Goal: Task Accomplishment & Management: Use online tool/utility

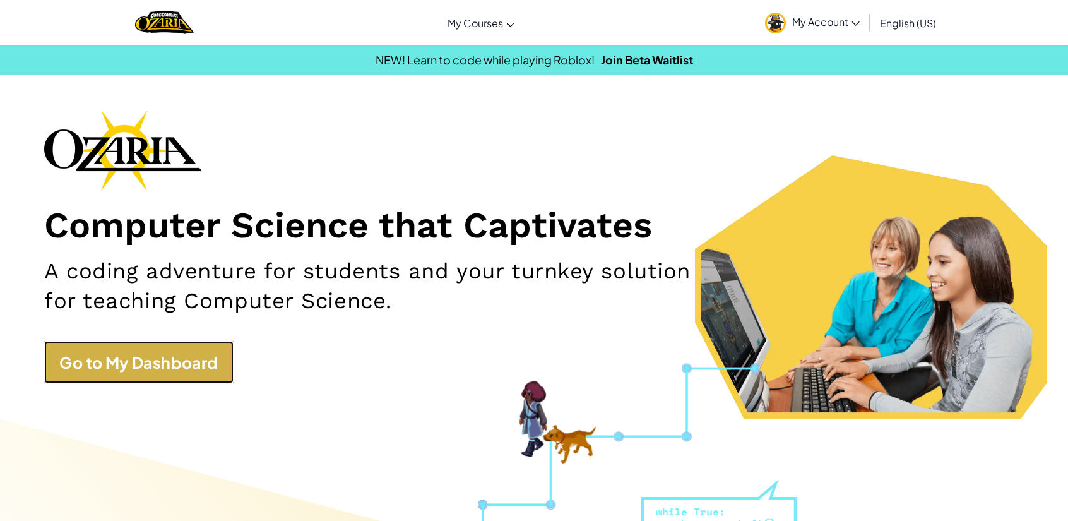
click at [99, 360] on link "Go to My Dashboard" at bounding box center [138, 362] width 189 height 42
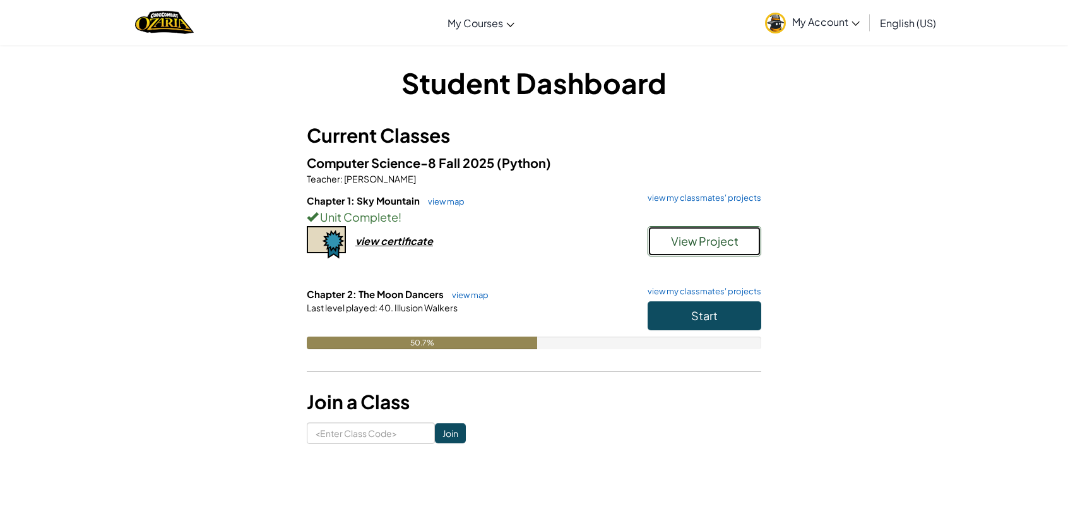
click at [660, 240] on button "View Project" at bounding box center [704, 241] width 114 height 30
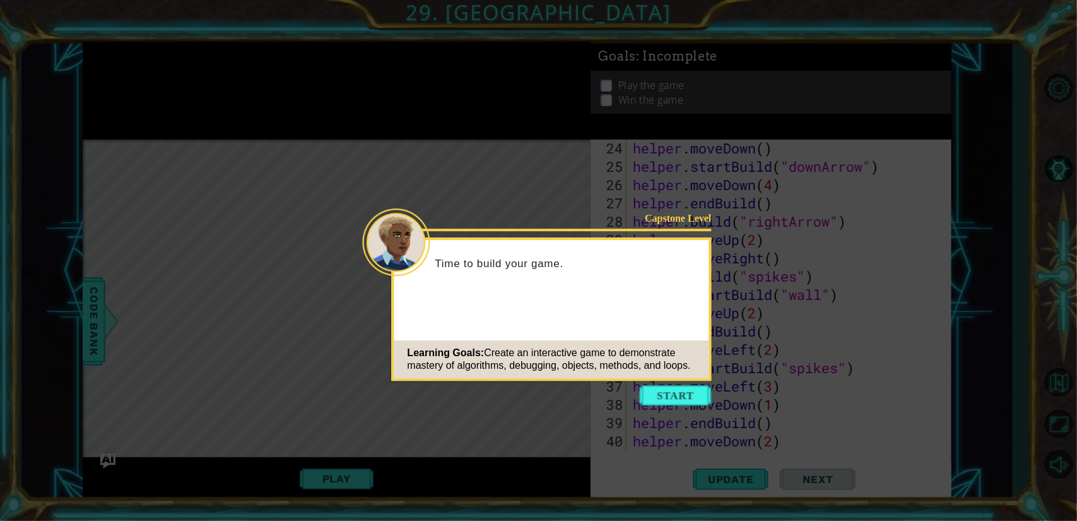
scroll to position [659, 0]
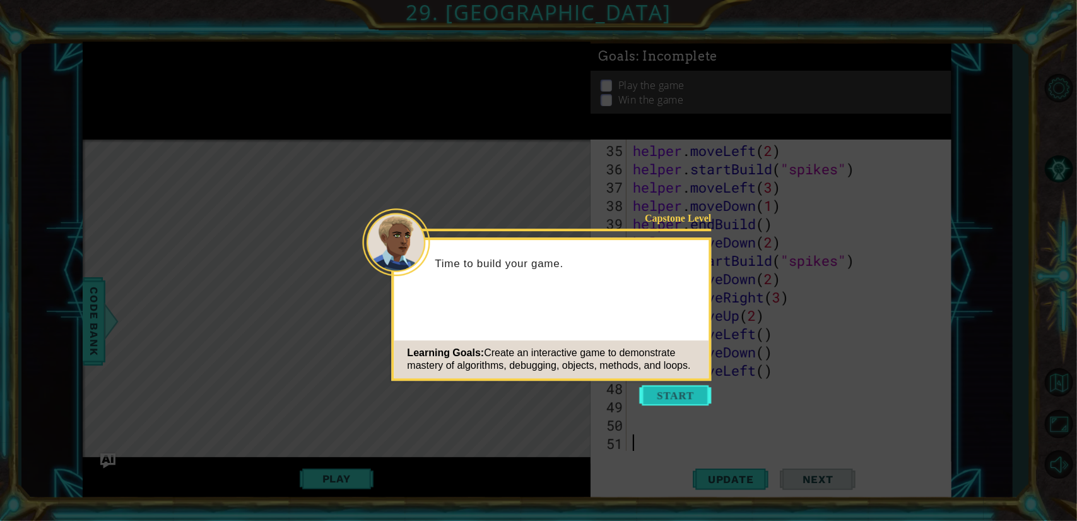
click at [651, 396] on button "Start" at bounding box center [676, 395] width 72 height 20
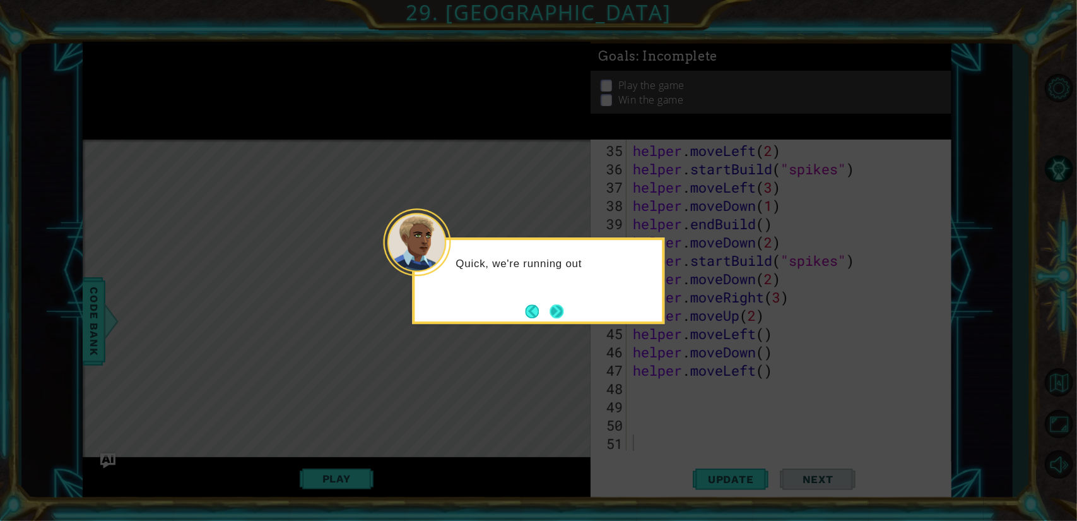
click at [553, 315] on button "Next" at bounding box center [557, 311] width 14 height 14
click at [558, 312] on button "Next" at bounding box center [557, 311] width 14 height 14
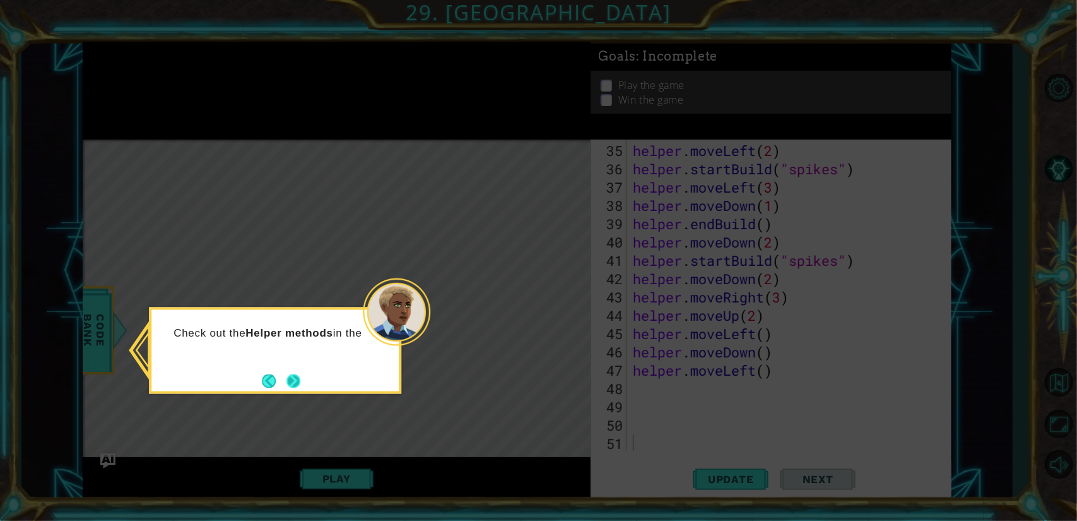
click at [300, 384] on button "Next" at bounding box center [294, 381] width 14 height 14
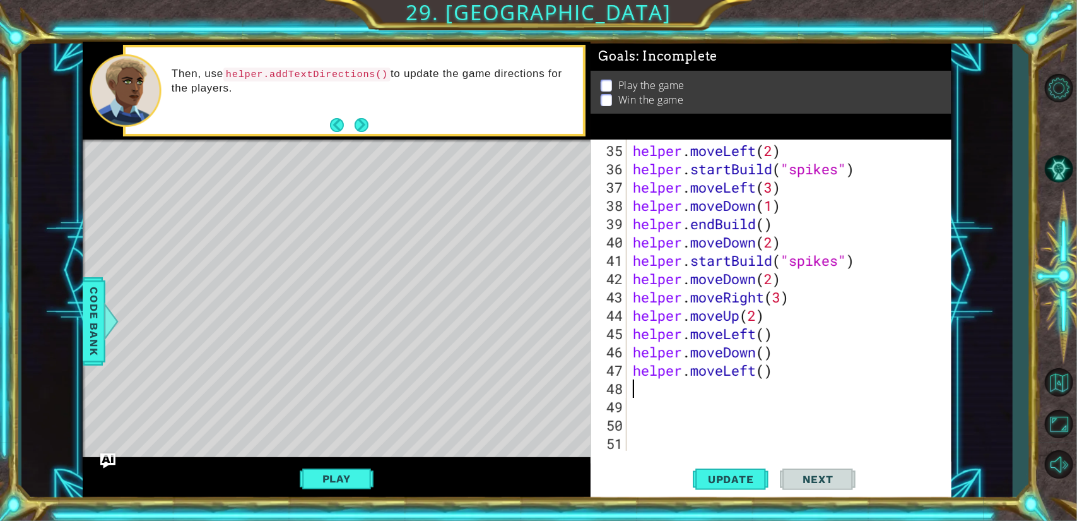
click at [654, 391] on div "helper . moveLeft ( 2 ) helper . startBuild ( "spikes" ) helper . moveLeft ( 3 …" at bounding box center [787, 315] width 314 height 348
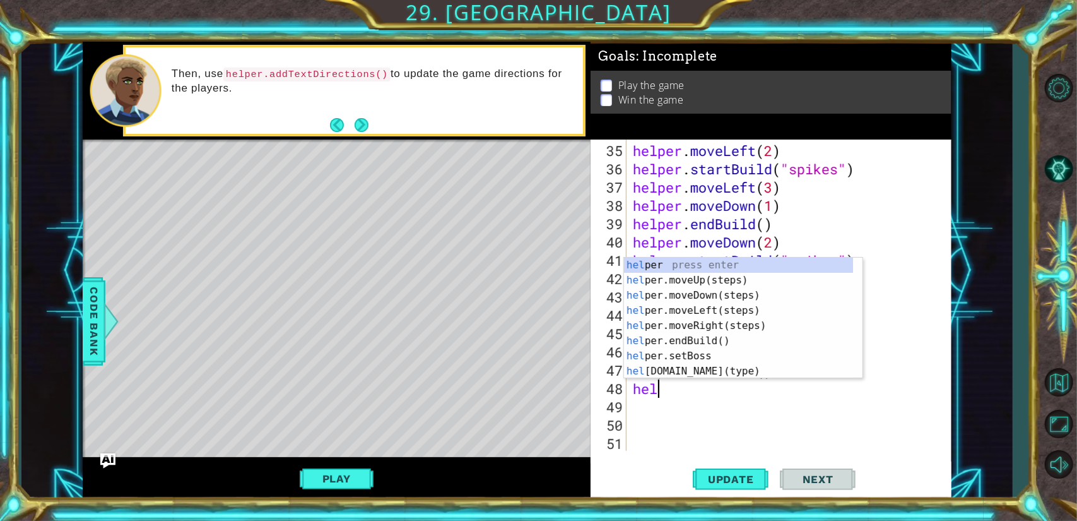
scroll to position [0, 1]
type textarea "helper.end"
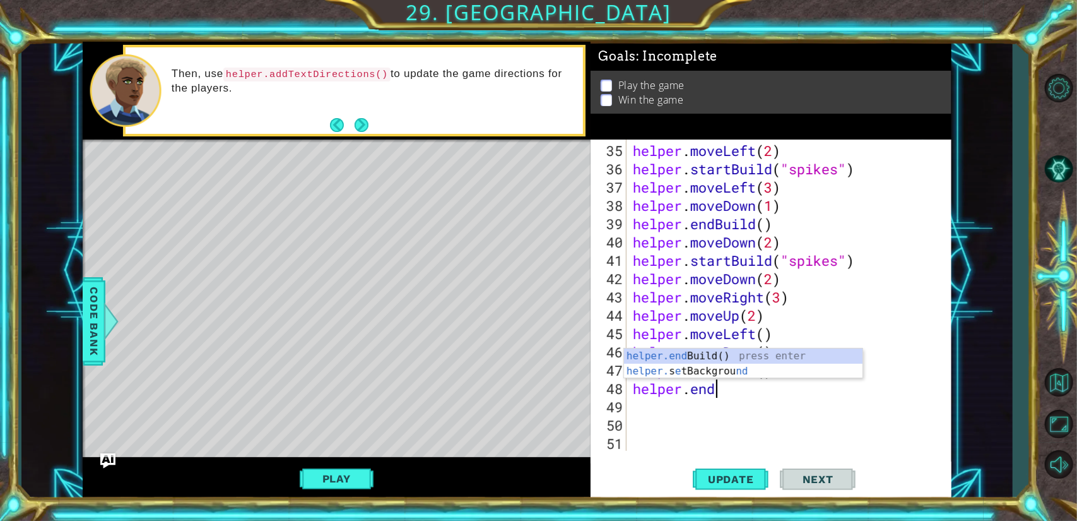
scroll to position [0, 0]
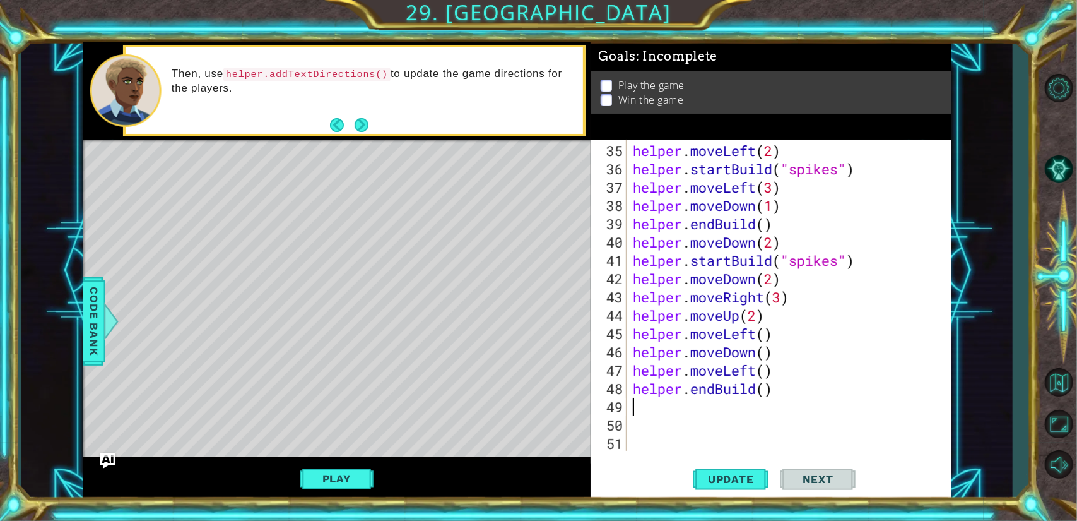
type textarea "e"
click at [724, 487] on button "Update" at bounding box center [731, 479] width 76 height 36
type textarea "[DOMAIN_NAME]("blocks")"
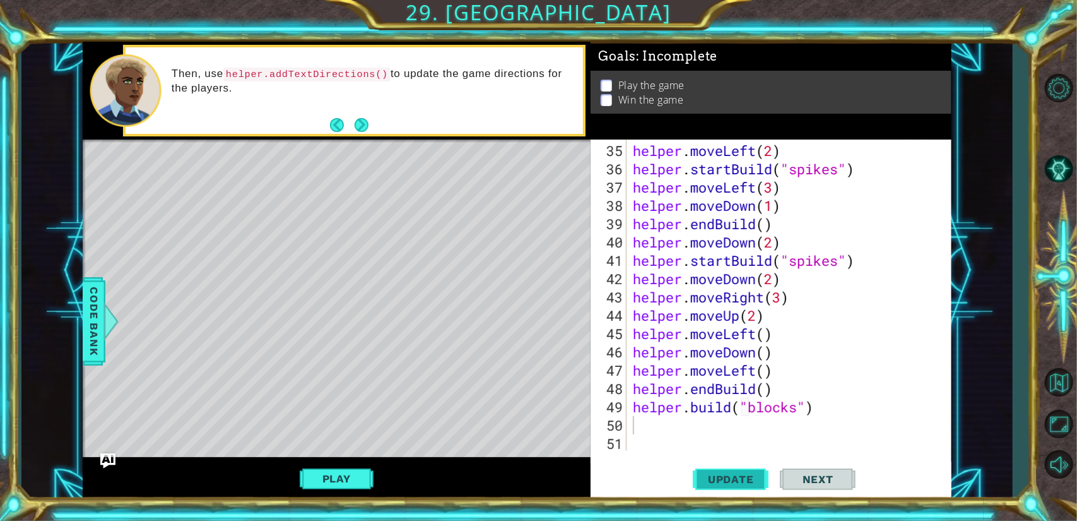
click at [722, 485] on span "Update" at bounding box center [730, 479] width 71 height 13
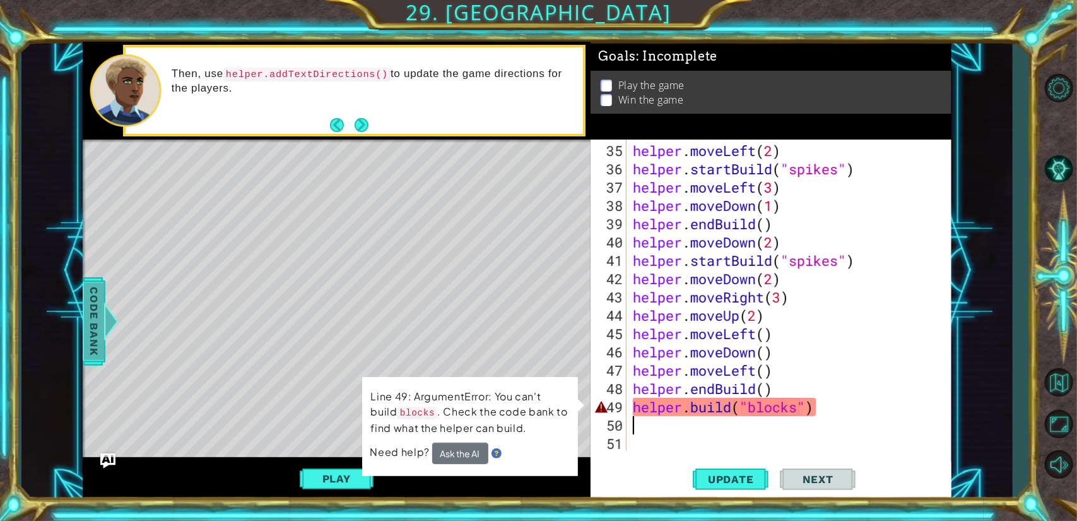
click at [96, 298] on span "Code Bank" at bounding box center [94, 320] width 20 height 77
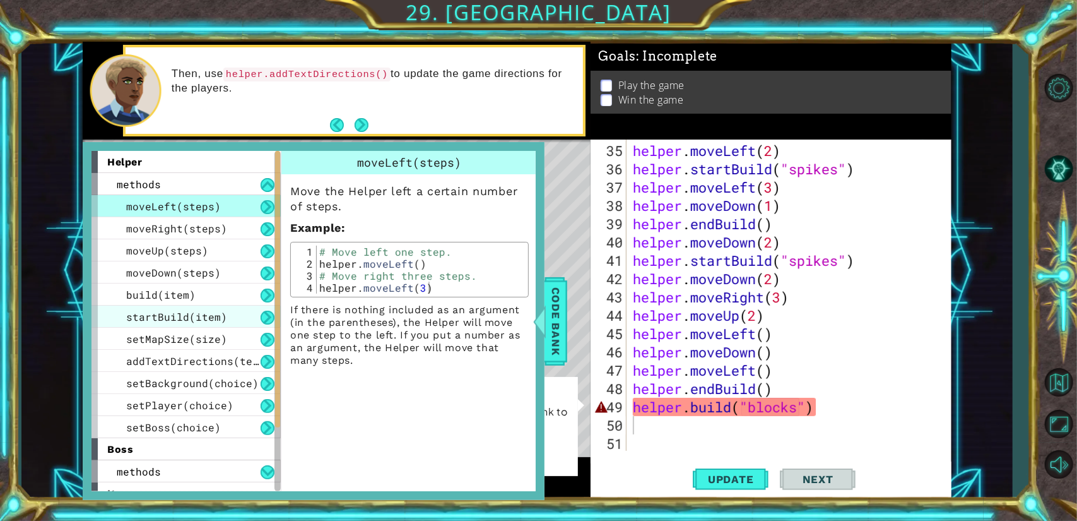
click at [242, 317] on div "startBuild(item)" at bounding box center [186, 316] width 189 height 22
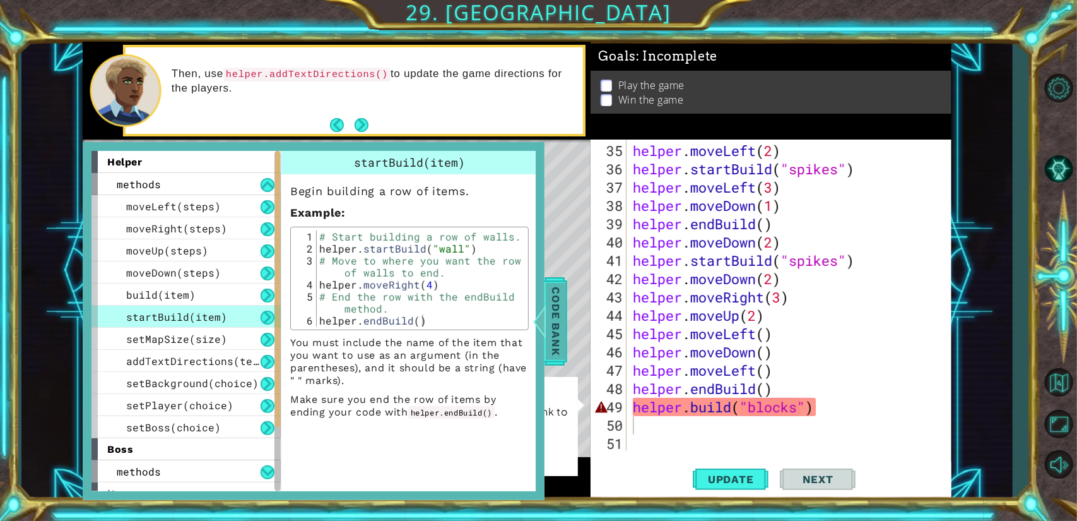
click at [553, 319] on span "Code Bank" at bounding box center [556, 320] width 20 height 77
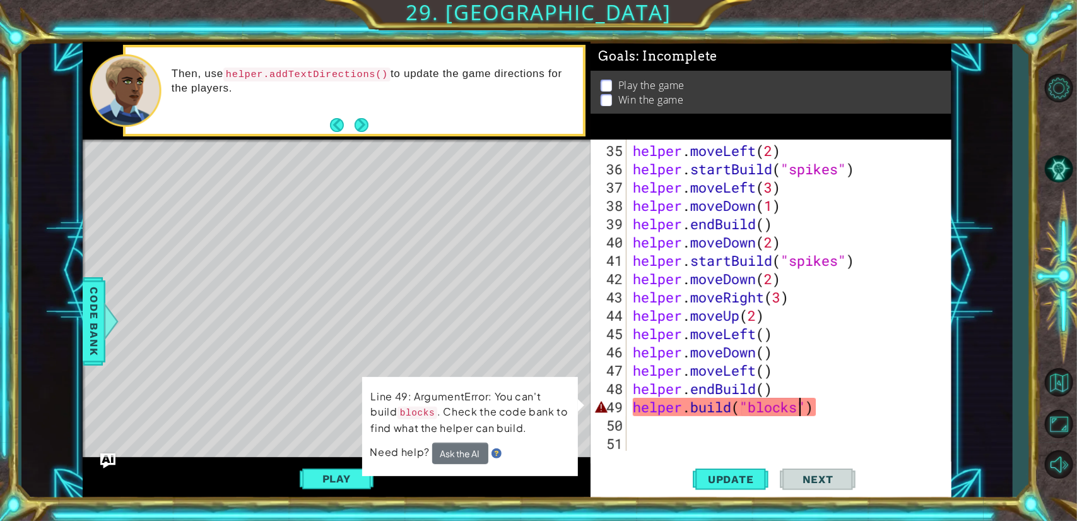
click at [802, 413] on div "helper . moveLeft ( 2 ) helper . startBuild ( "spikes" ) helper . moveLeft ( 3 …" at bounding box center [787, 315] width 314 height 348
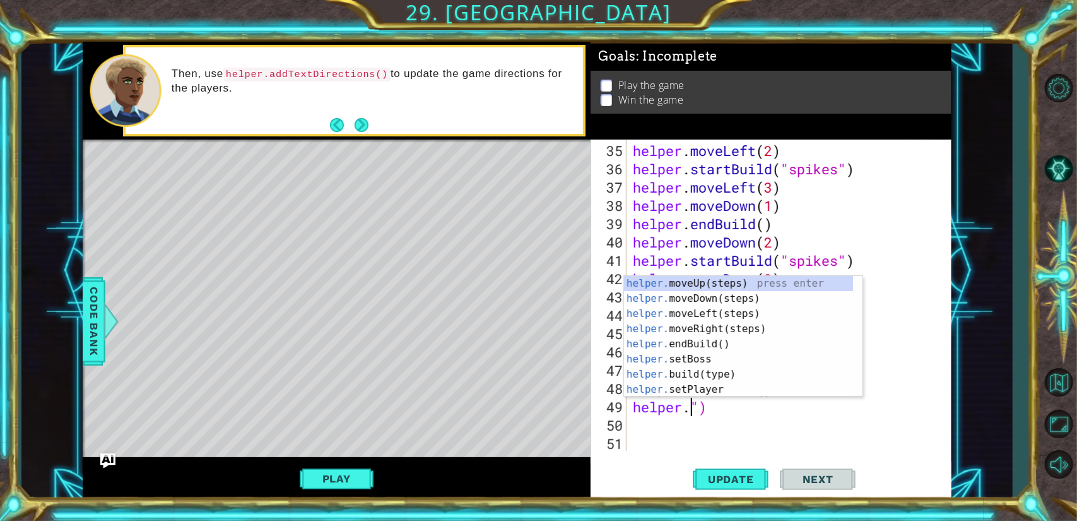
click at [724, 411] on div "helper . moveLeft ( 2 ) helper . startBuild ( "spikes" ) helper . moveLeft ( 3 …" at bounding box center [787, 315] width 314 height 348
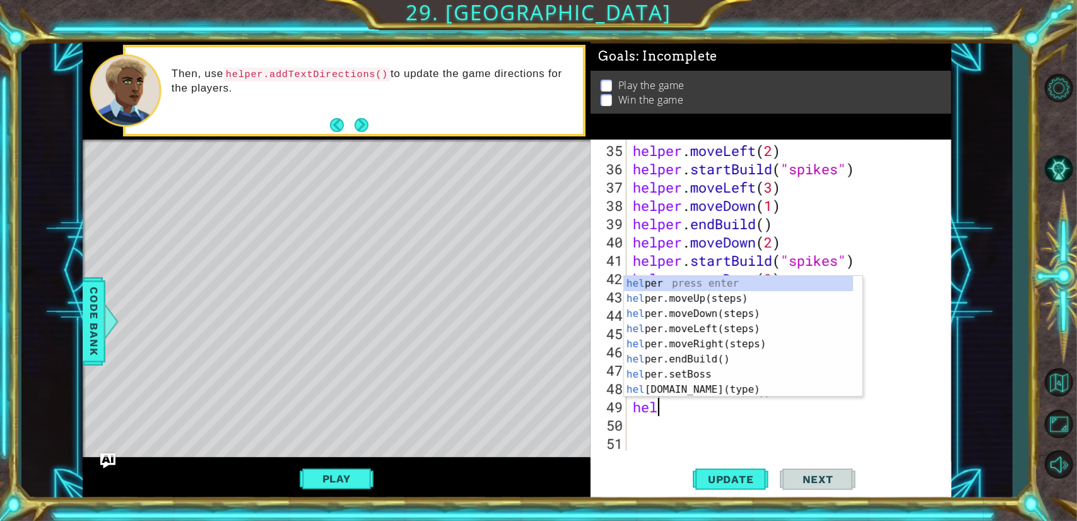
type textarea "h"
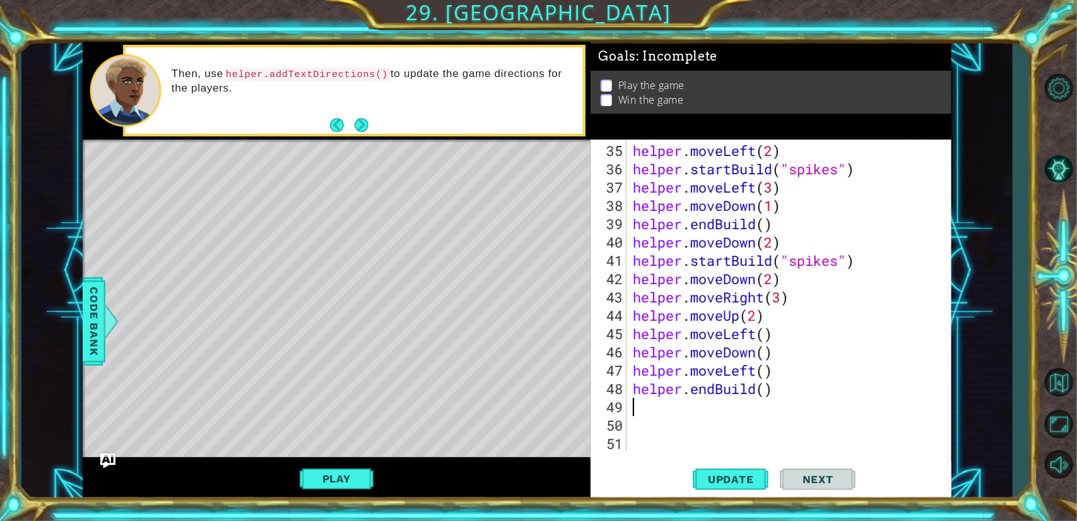
type textarea "helper.endBuild()"
click at [345, 474] on button "Play" at bounding box center [337, 478] width 74 height 24
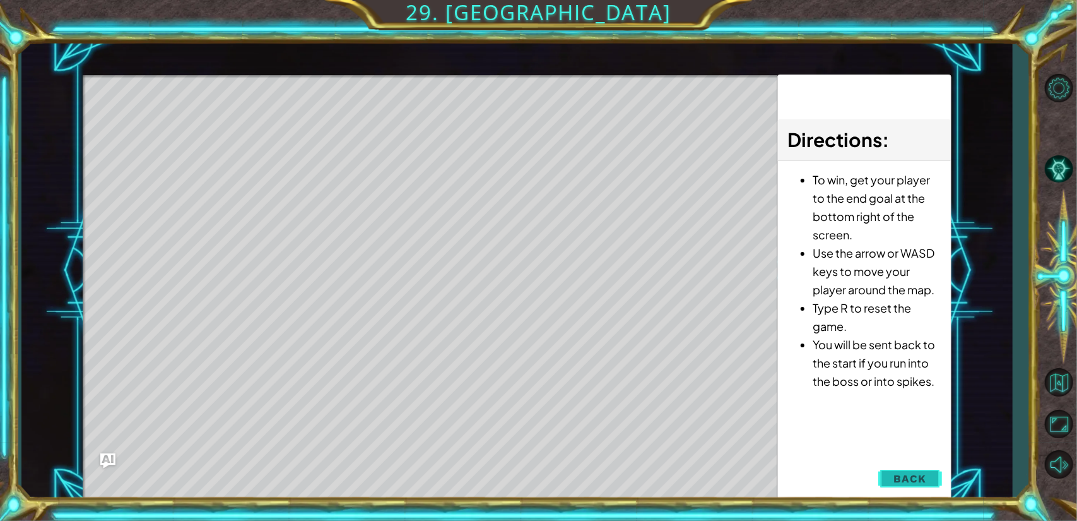
click at [911, 477] on span "Back" at bounding box center [910, 478] width 32 height 13
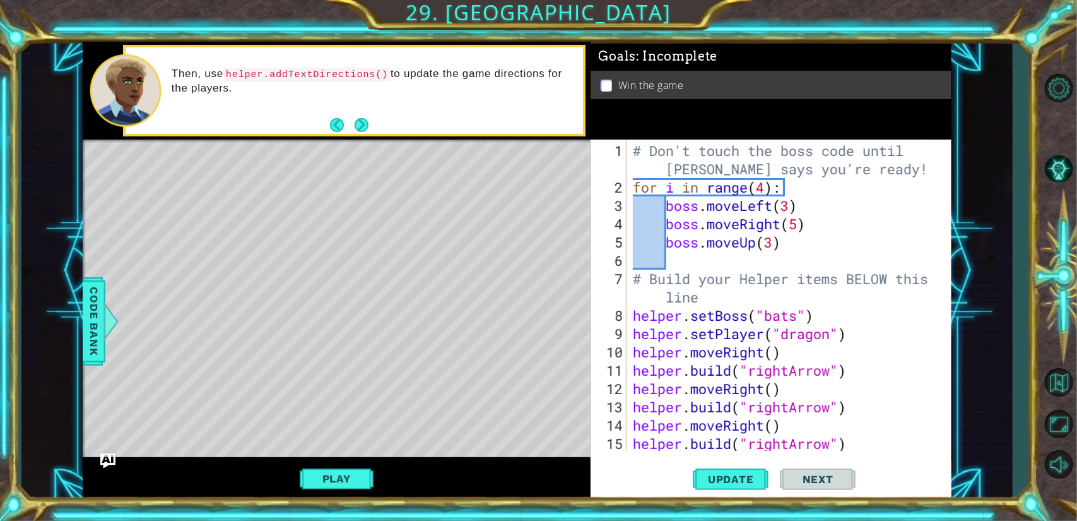
click at [769, 192] on div "# Don't touch the boss code until [PERSON_NAME] says you're ready! for i in ran…" at bounding box center [787, 324] width 314 height 366
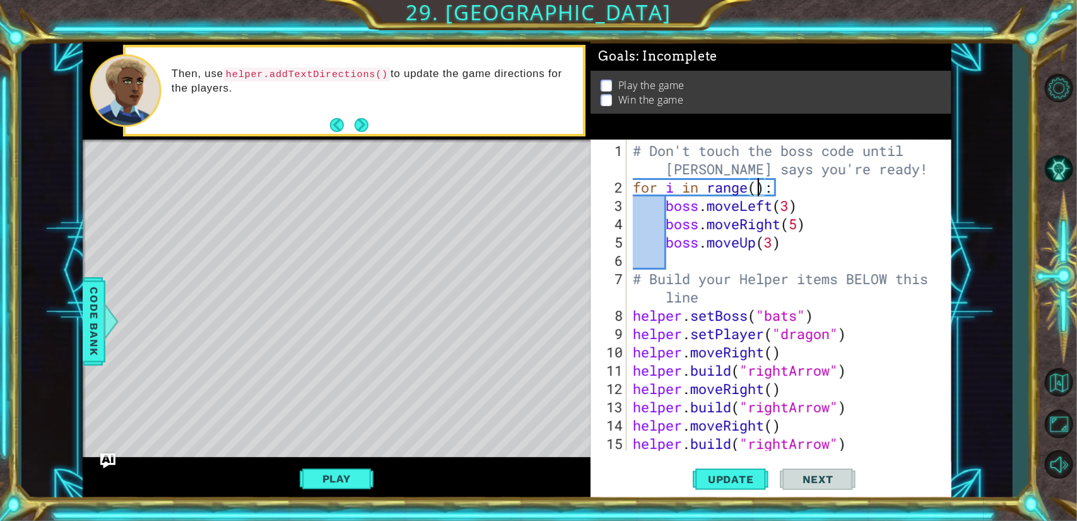
scroll to position [0, 6]
click at [357, 477] on button "Play" at bounding box center [337, 478] width 74 height 24
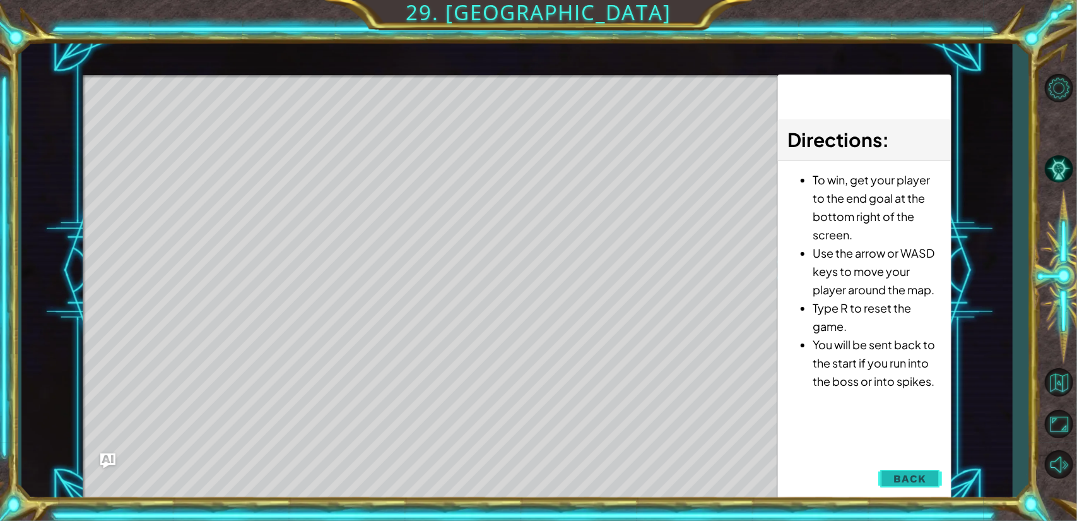
click at [898, 473] on span "Back" at bounding box center [910, 478] width 32 height 13
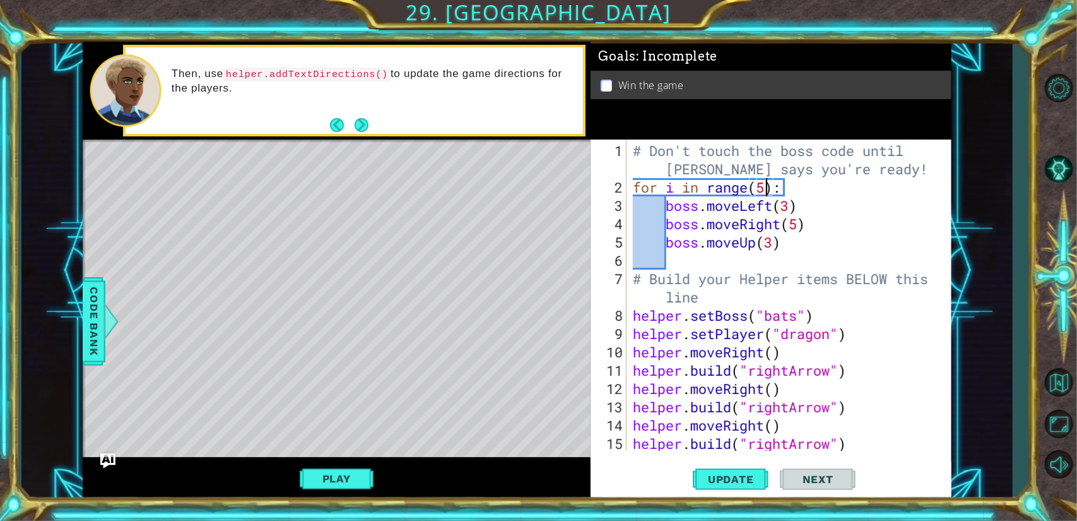
click at [768, 189] on div "# Don't touch the boss code until [PERSON_NAME] says you're ready! for i in ran…" at bounding box center [787, 324] width 314 height 366
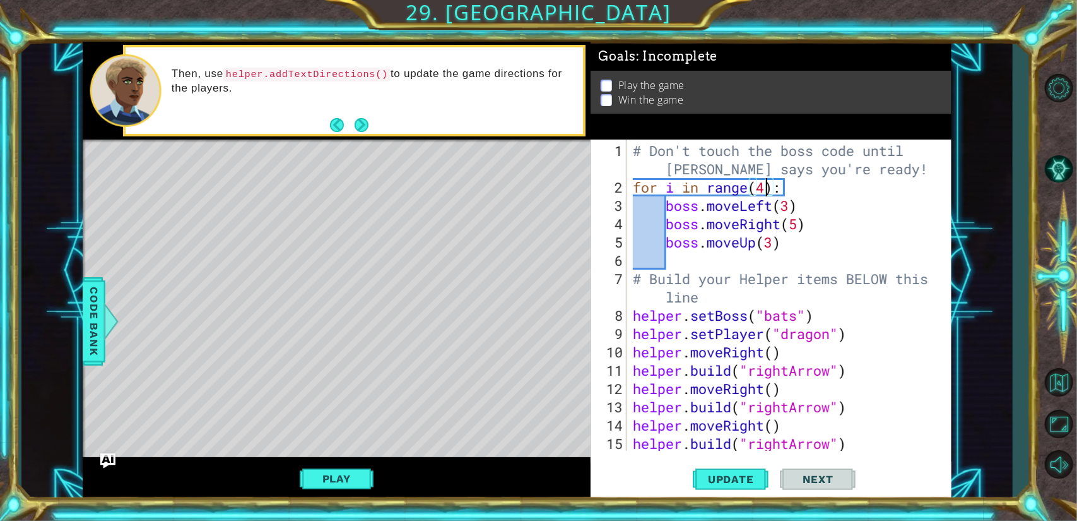
click at [791, 205] on div "# Don't touch the boss code until [PERSON_NAME] says you're ready! for i in ran…" at bounding box center [787, 324] width 314 height 366
type textarea "boss.moveLeft(4)"
click at [726, 471] on button "Update" at bounding box center [731, 479] width 76 height 36
click at [340, 477] on button "Play" at bounding box center [337, 478] width 74 height 24
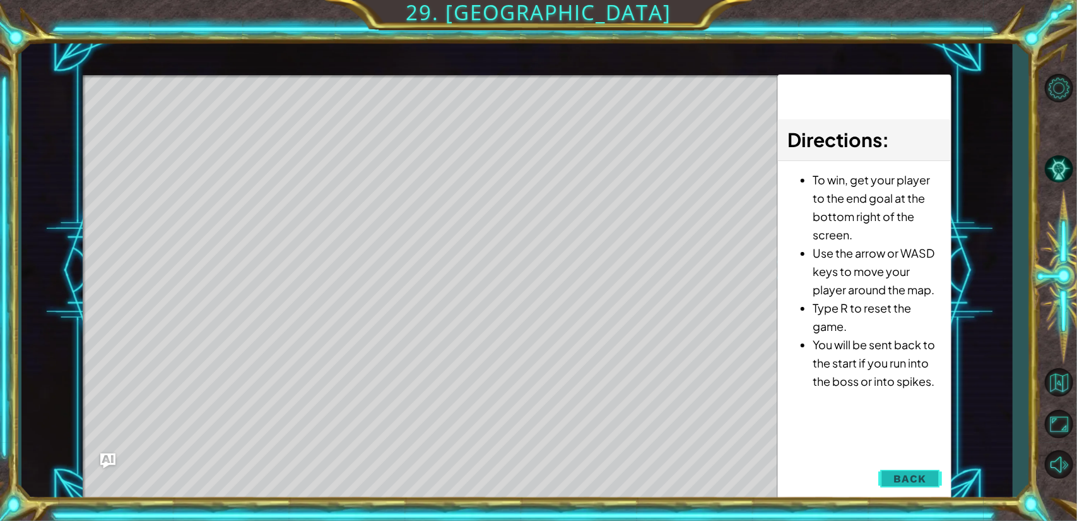
click at [897, 476] on span "Back" at bounding box center [910, 478] width 32 height 13
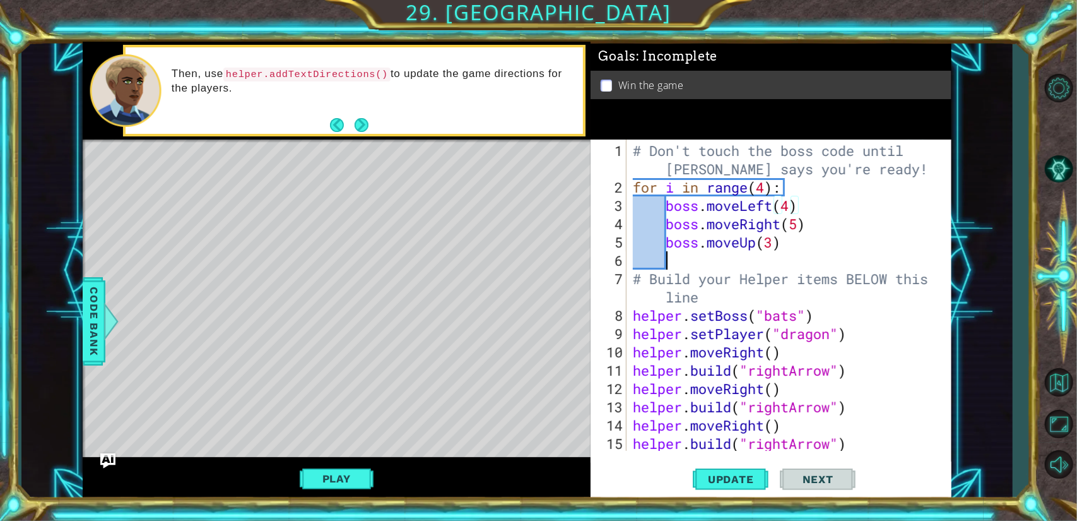
click at [673, 261] on div "# Don't touch the boss code until [PERSON_NAME] says you're ready! for i in ran…" at bounding box center [787, 324] width 314 height 366
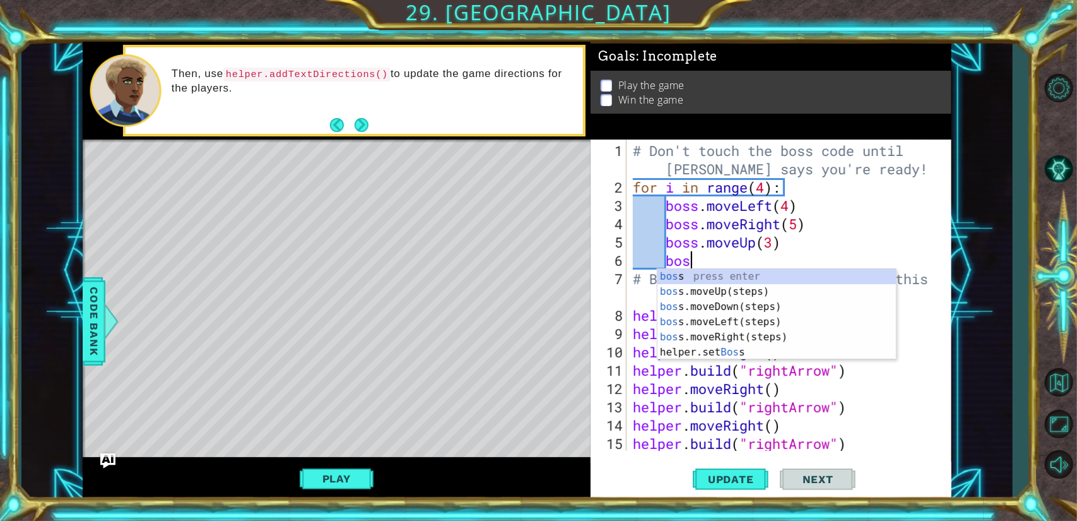
scroll to position [0, 2]
type textarea "boss"
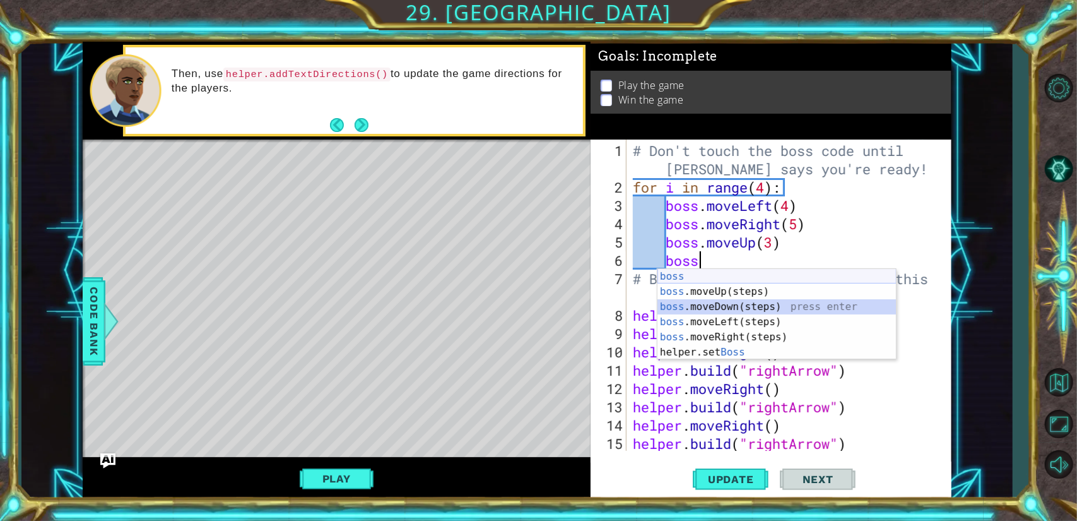
scroll to position [0, 1]
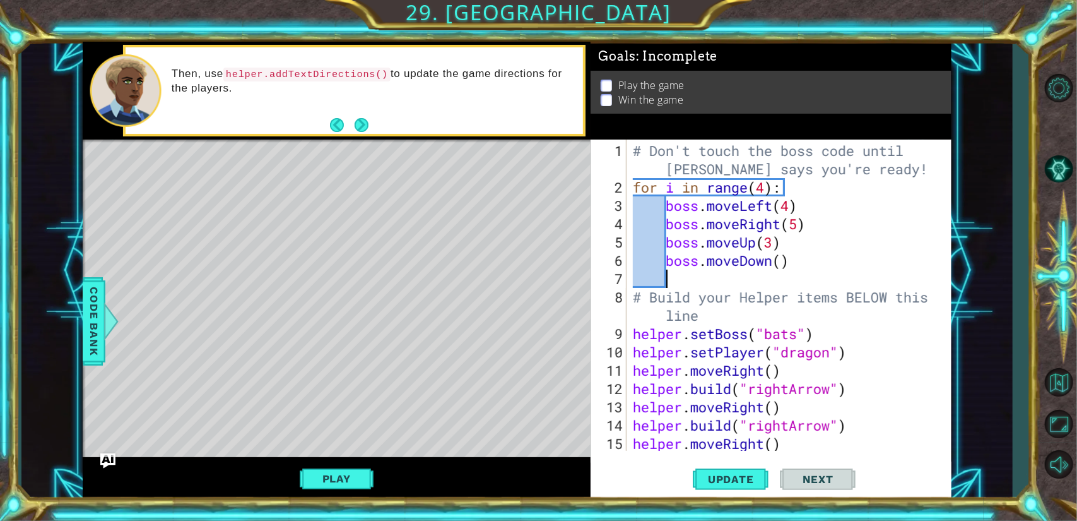
click at [781, 263] on div "# Don't touch the boss code until [PERSON_NAME] says you're ready! for i in ran…" at bounding box center [787, 324] width 314 height 366
click at [738, 481] on span "Update" at bounding box center [730, 479] width 71 height 13
click at [328, 478] on button "Play" at bounding box center [337, 478] width 74 height 24
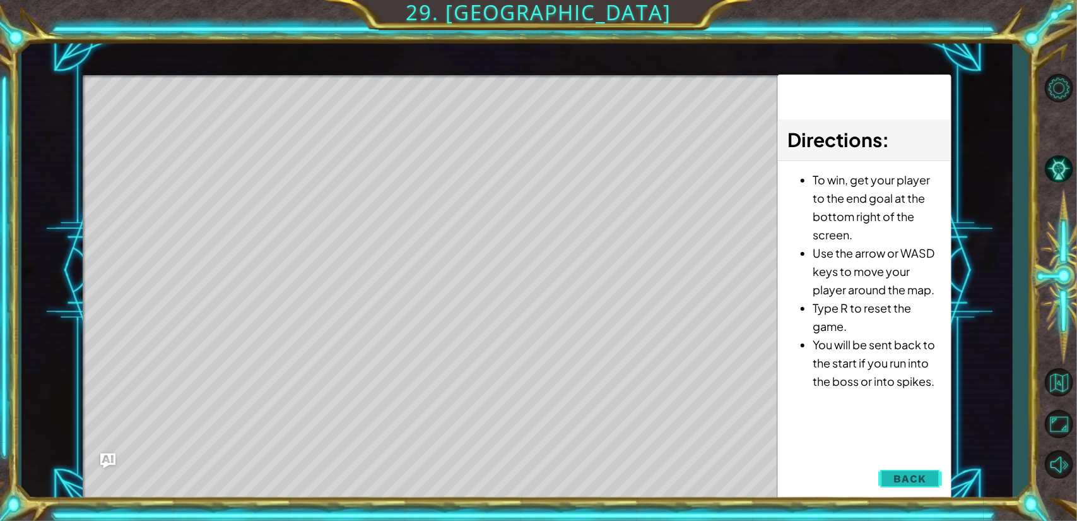
click at [898, 476] on span "Back" at bounding box center [910, 478] width 32 height 13
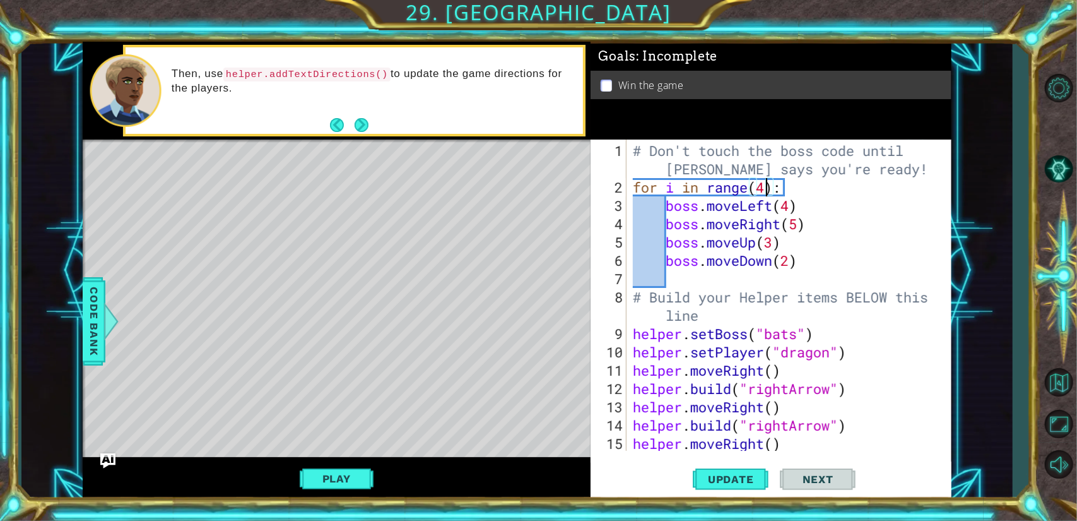
click at [766, 189] on div "# Don't touch the boss code until [PERSON_NAME] says you're ready! for i in ran…" at bounding box center [787, 324] width 314 height 366
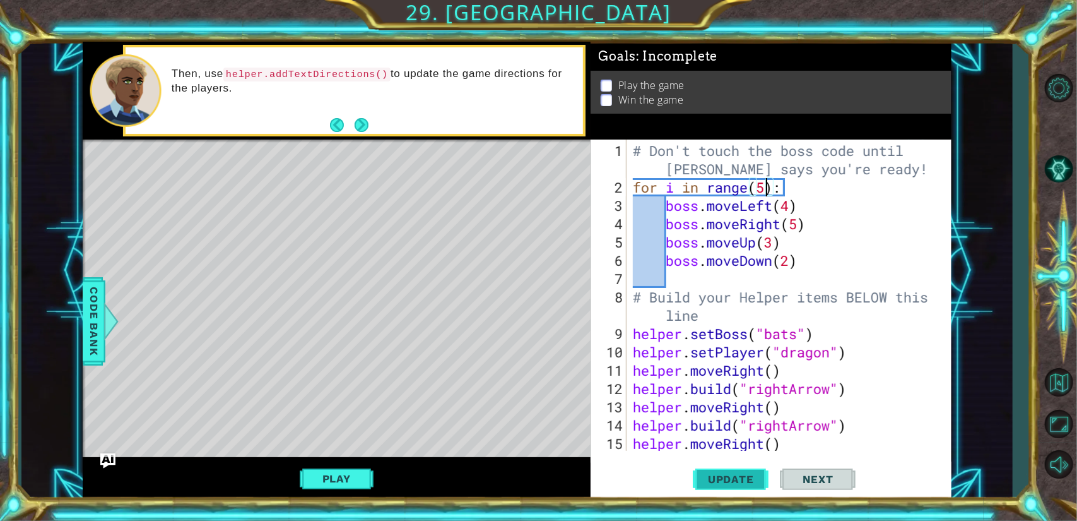
type textarea "for i in range(5):"
click at [708, 474] on span "Update" at bounding box center [730, 479] width 71 height 13
click at [351, 475] on button "Play" at bounding box center [337, 478] width 74 height 24
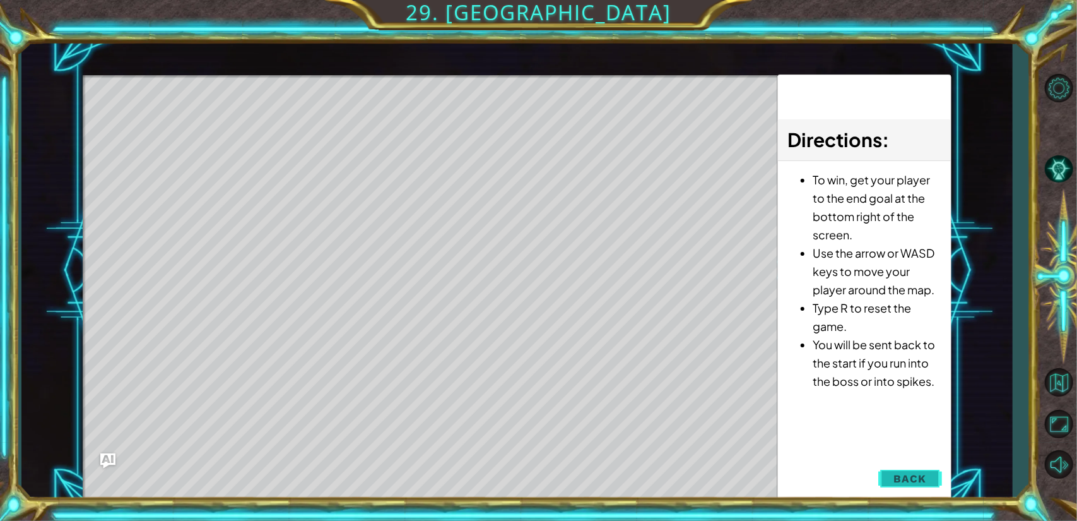
click at [919, 473] on span "Back" at bounding box center [910, 478] width 32 height 13
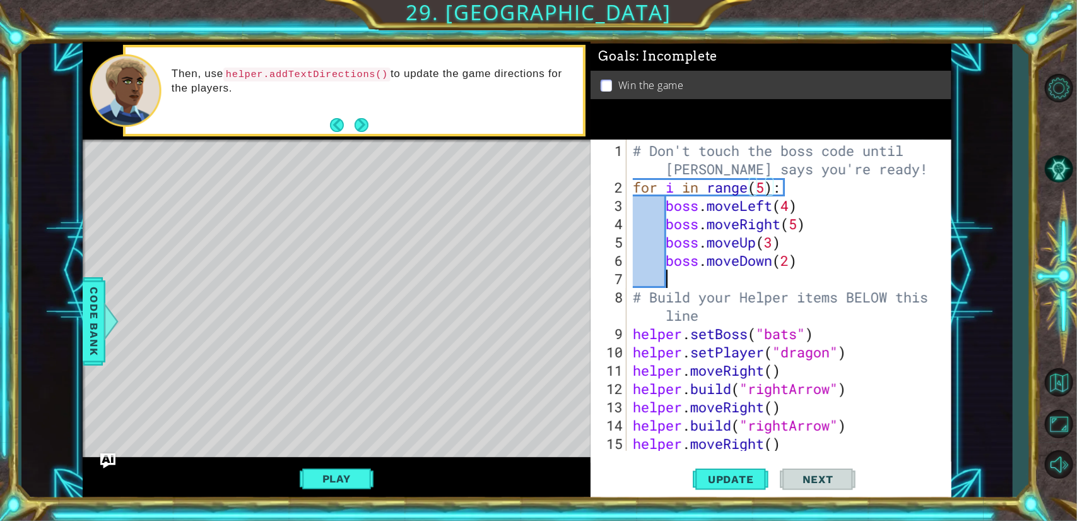
scroll to position [0, 1]
click at [674, 278] on div "# Don't touch the boss code until [PERSON_NAME] says you're ready! for i in ran…" at bounding box center [787, 324] width 314 height 366
click at [677, 278] on div "# Don't touch the boss code until [PERSON_NAME] says you're ready! for i in ran…" at bounding box center [787, 324] width 314 height 366
click at [355, 124] on button "Next" at bounding box center [362, 125] width 14 height 14
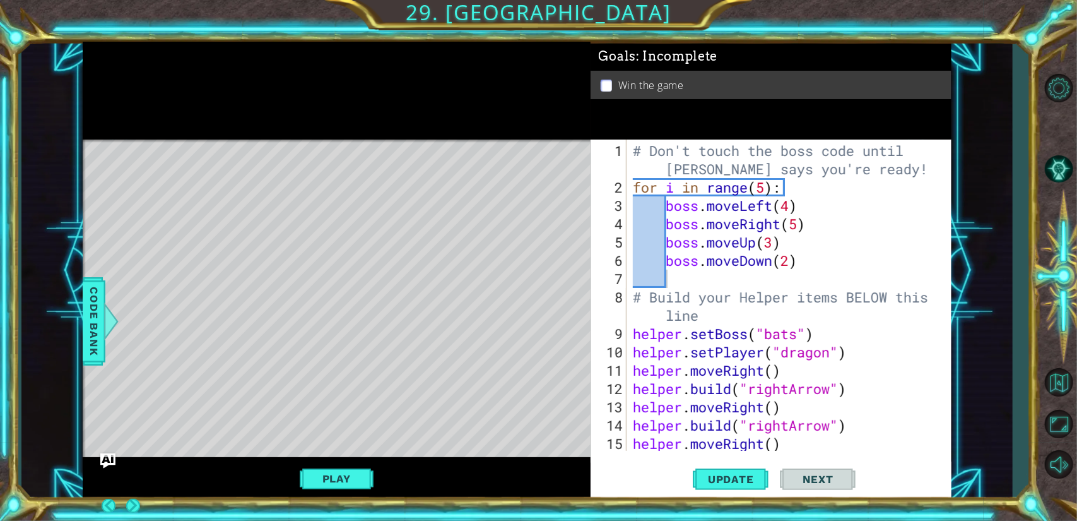
click at [359, 127] on div at bounding box center [337, 91] width 508 height 98
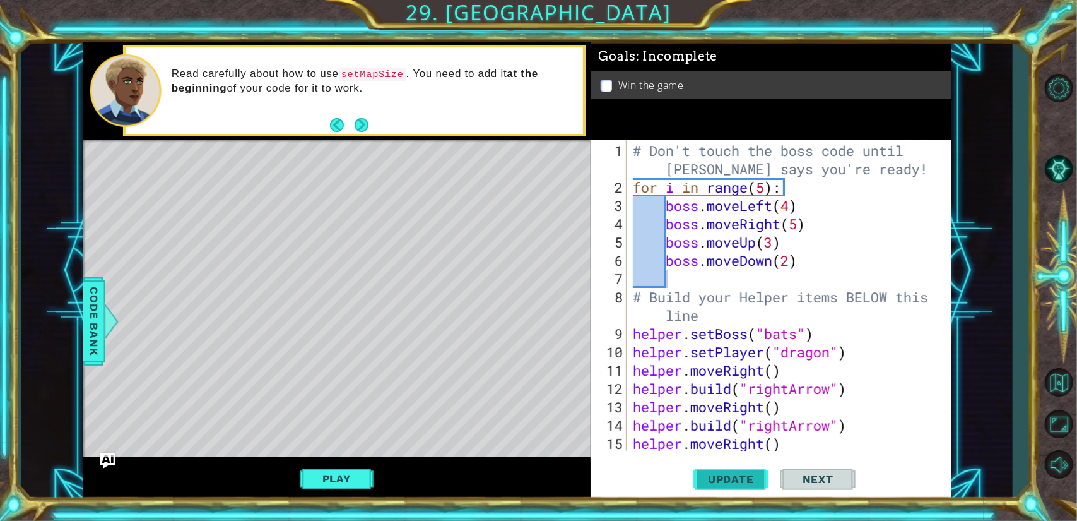
click at [714, 473] on span "Update" at bounding box center [730, 479] width 71 height 13
click at [792, 206] on div "# Don't touch the boss code until [PERSON_NAME] says you're ready! for i in ran…" at bounding box center [787, 324] width 314 height 366
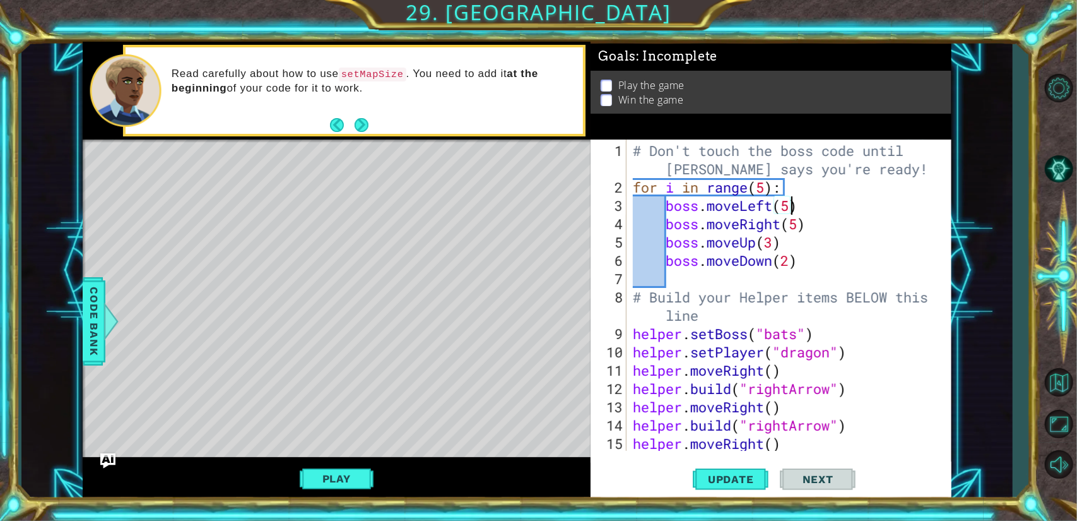
scroll to position [0, 6]
click at [773, 242] on div "# Don't touch the boss code until [PERSON_NAME] says you're ready! for i in ran…" at bounding box center [787, 324] width 314 height 366
click at [790, 263] on div "# Don't touch the boss code until [PERSON_NAME] says you're ready! for i in ran…" at bounding box center [787, 324] width 314 height 366
click at [714, 477] on span "Update" at bounding box center [730, 479] width 71 height 13
click at [340, 472] on button "Play" at bounding box center [337, 478] width 74 height 24
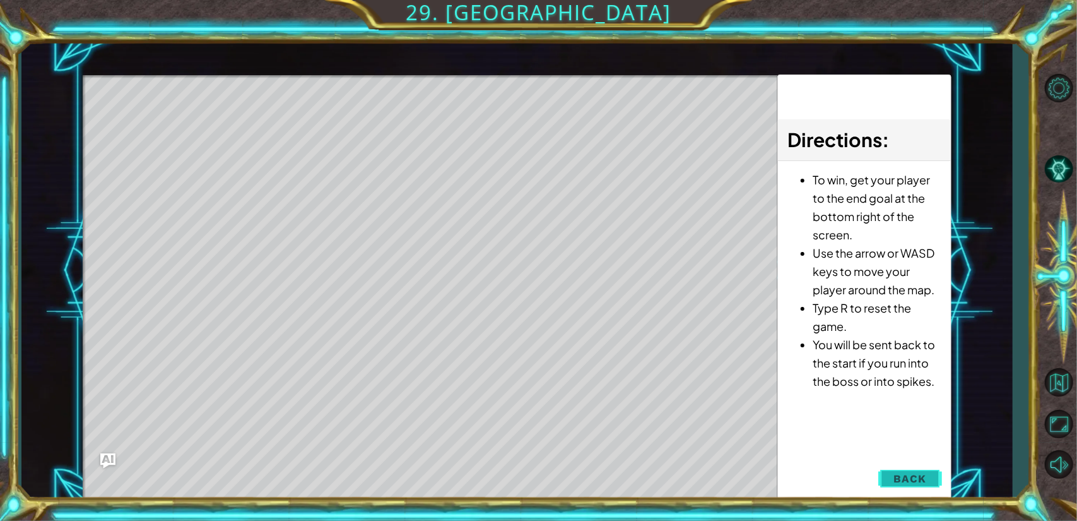
click at [894, 485] on button "Back" at bounding box center [910, 478] width 64 height 25
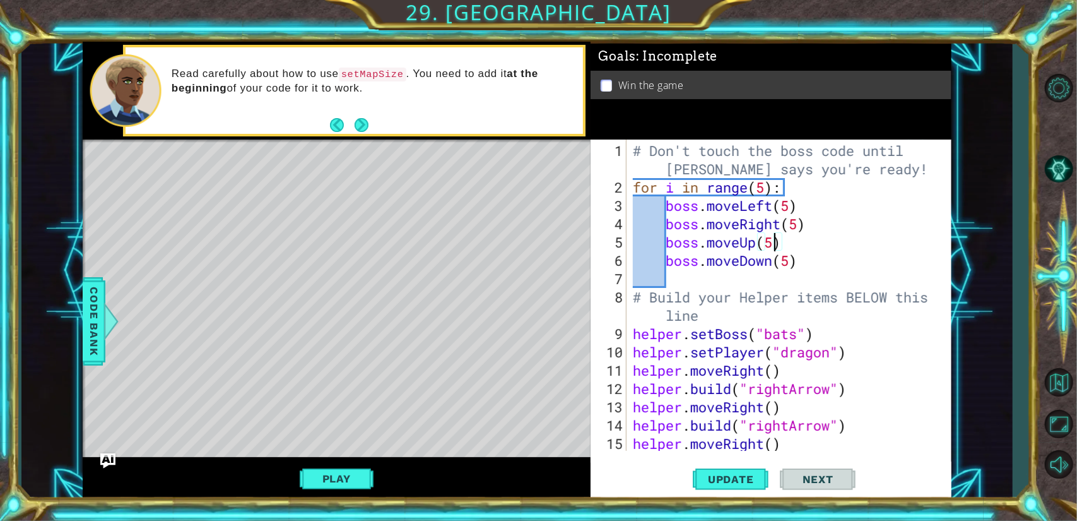
click at [774, 246] on div "# Don't touch the boss code until [PERSON_NAME] says you're ready! for i in ran…" at bounding box center [787, 324] width 314 height 366
click at [793, 267] on div "# Don't touch the boss code until [PERSON_NAME] says you're ready! for i in ran…" at bounding box center [787, 324] width 314 height 366
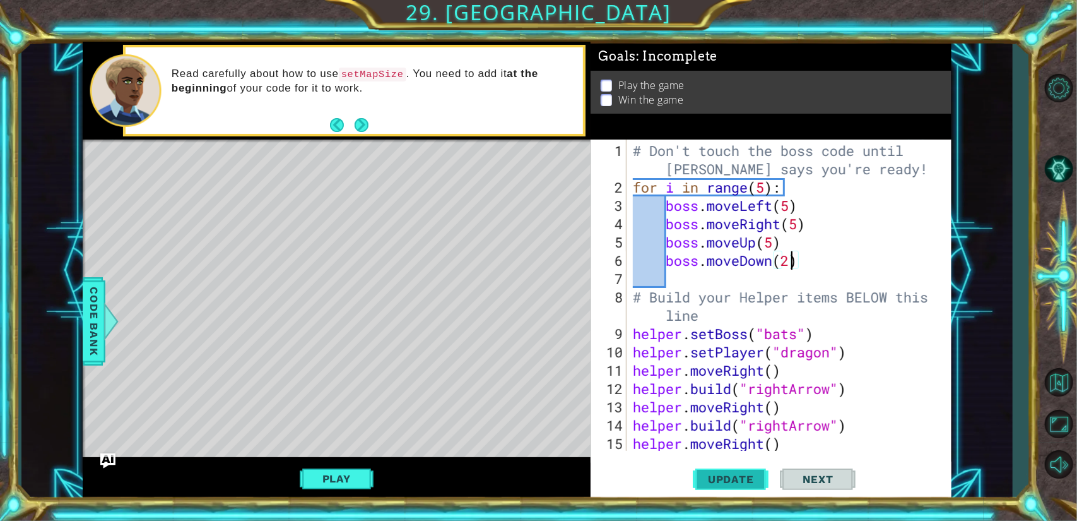
click at [709, 483] on span "Update" at bounding box center [730, 479] width 71 height 13
click at [337, 478] on button "Play" at bounding box center [337, 478] width 74 height 24
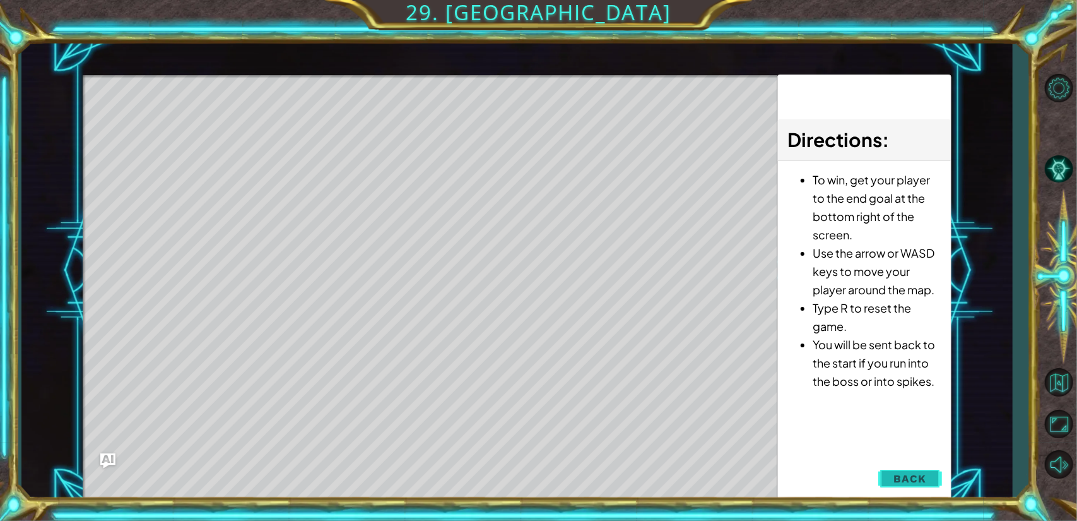
click at [904, 479] on span "Back" at bounding box center [910, 478] width 32 height 13
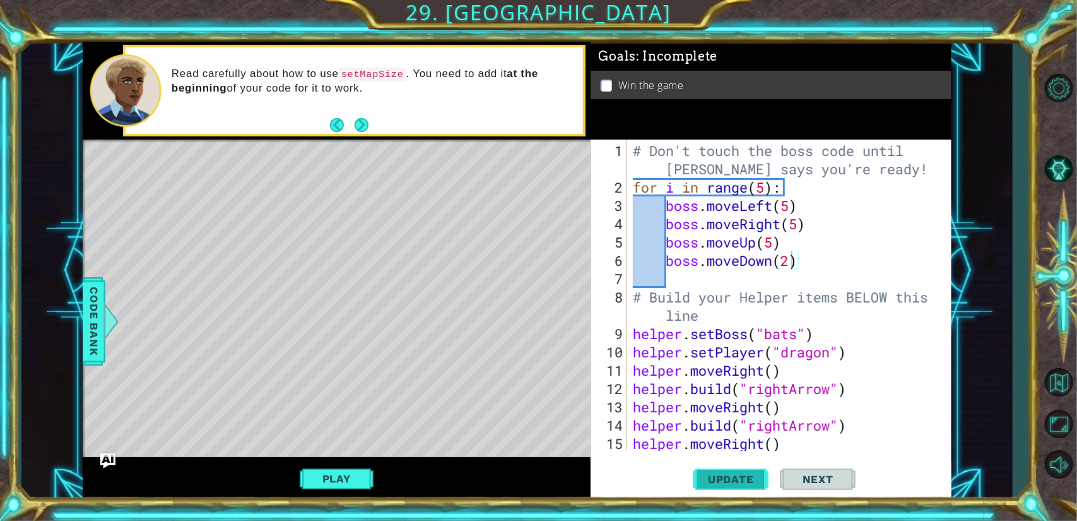
click at [740, 475] on span "Update" at bounding box center [730, 479] width 71 height 13
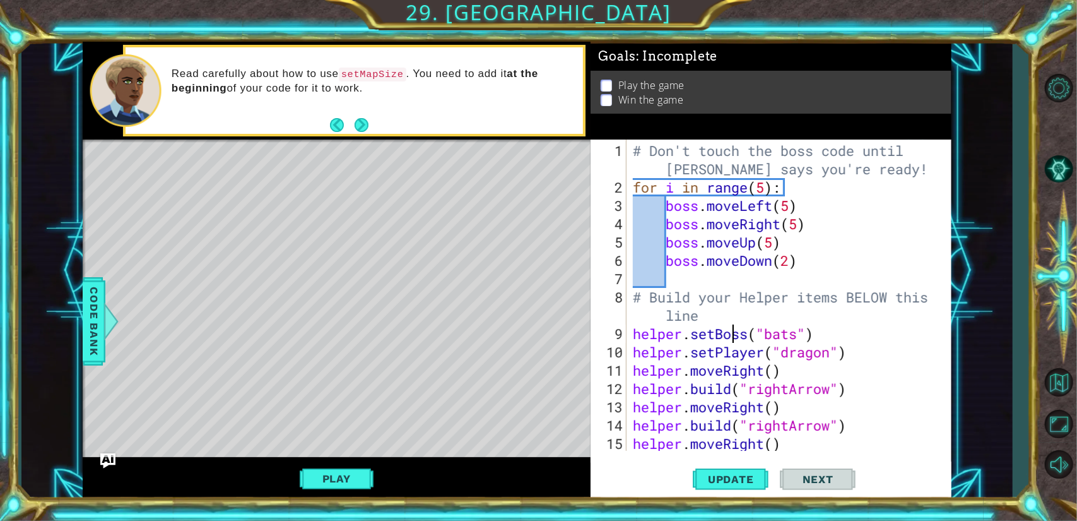
click at [731, 330] on div "# Don't touch the boss code until [PERSON_NAME] says you're ready! for i in ran…" at bounding box center [787, 324] width 314 height 366
type textarea "helper.setBoss("bats")"
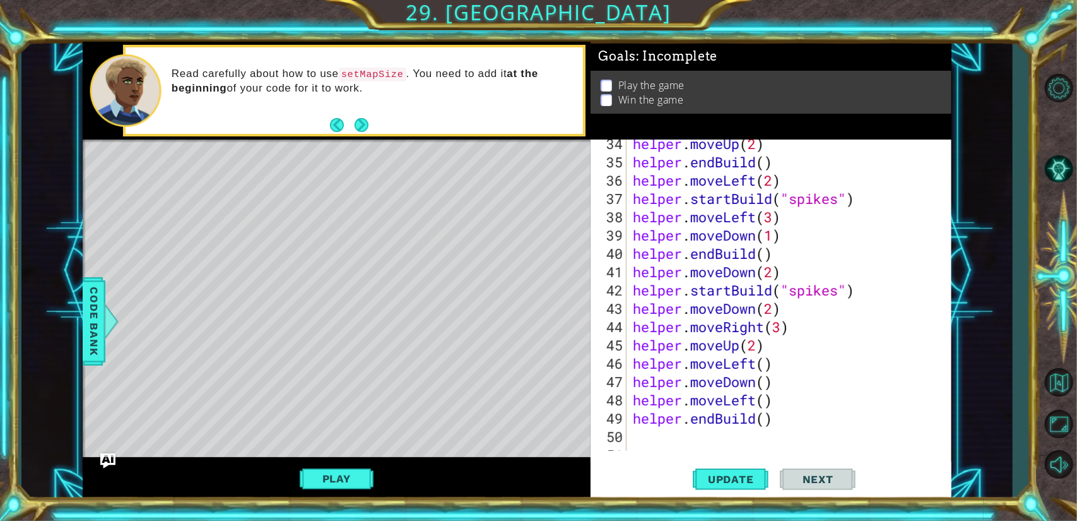
scroll to position [713, 0]
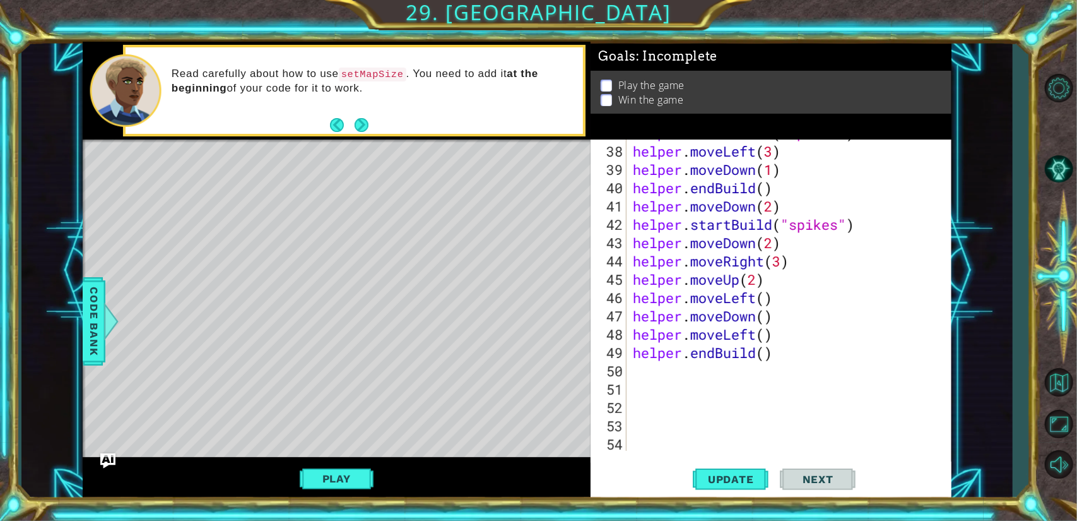
click at [656, 379] on div "helper . startBuild ( "spikes" ) helper . moveLeft ( 3 ) helper . moveDown ( 1 …" at bounding box center [787, 298] width 314 height 348
click at [644, 377] on div "helper . startBuild ( "spikes" ) helper . moveLeft ( 3 ) helper . moveDown ( 1 …" at bounding box center [787, 298] width 314 height 348
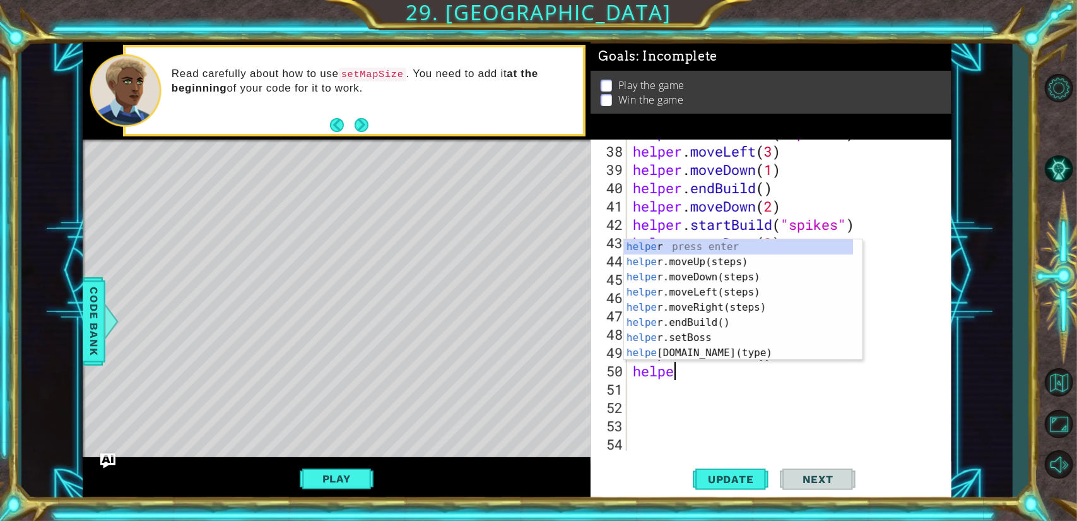
scroll to position [0, 1]
type textarea "helper"
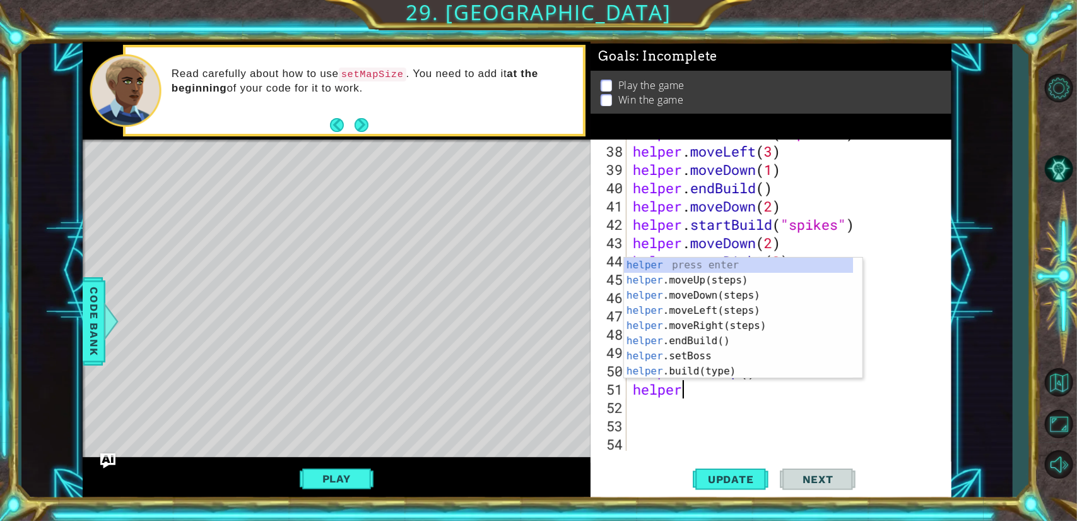
scroll to position [0, 2]
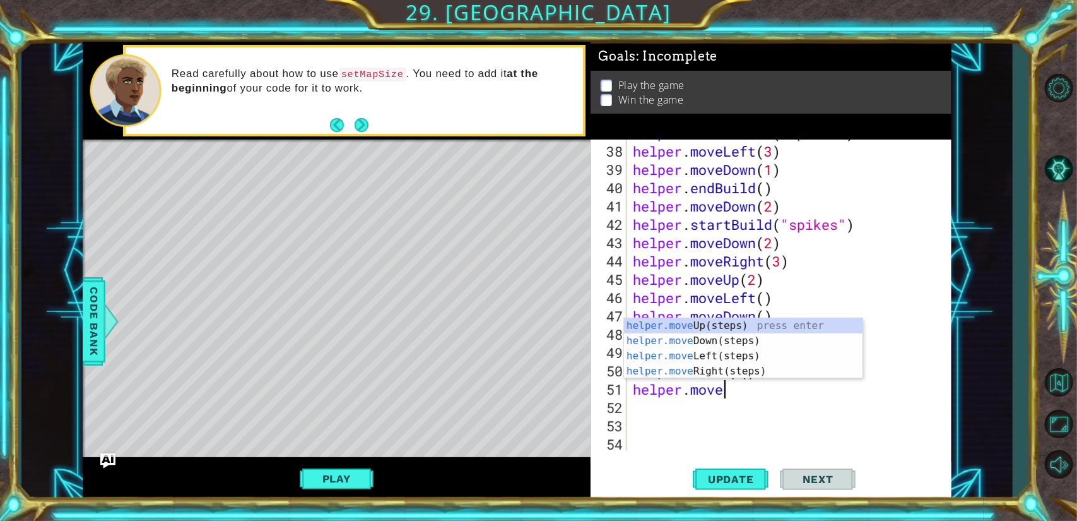
type textarea "helper.movel"
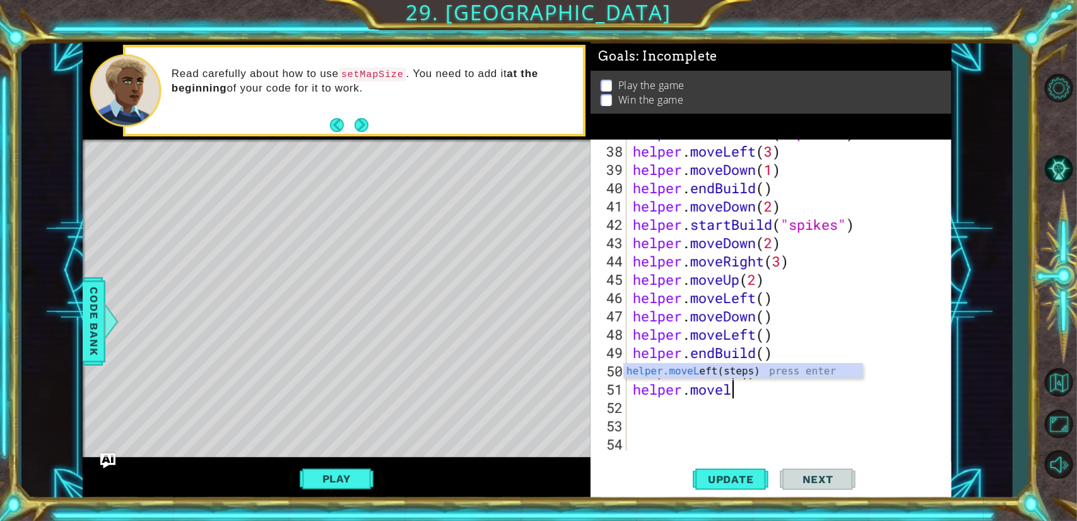
scroll to position [0, 0]
click at [762, 393] on div "helper . startBuild ( "spikes" ) helper . moveLeft ( 3 ) helper . moveDown ( 1 …" at bounding box center [787, 298] width 314 height 348
type textarea "helper.moveLeft(2)"
click at [644, 411] on div "helper . startBuild ( "spikes" ) helper . moveLeft ( 3 ) helper . moveDown ( 1 …" at bounding box center [787, 298] width 314 height 348
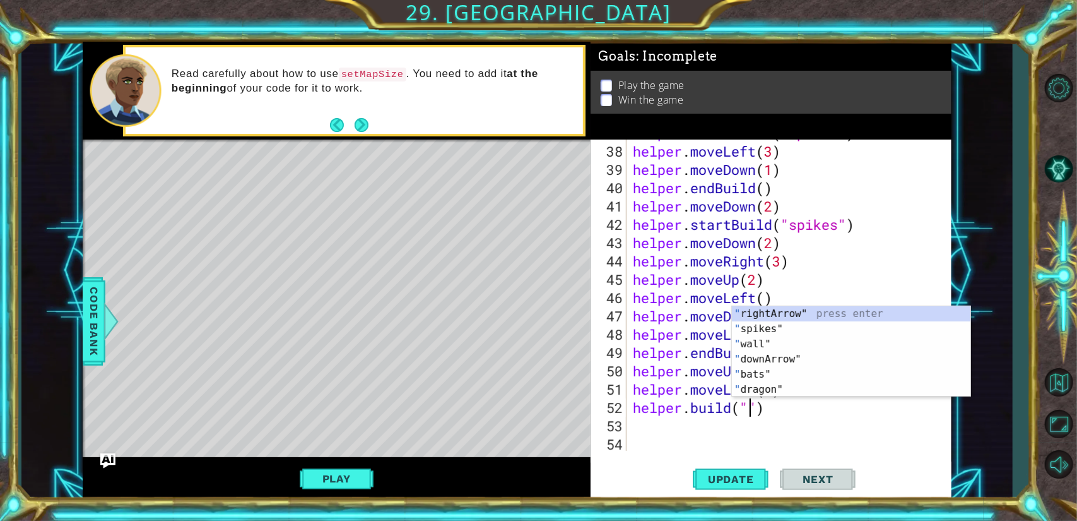
scroll to position [0, 5]
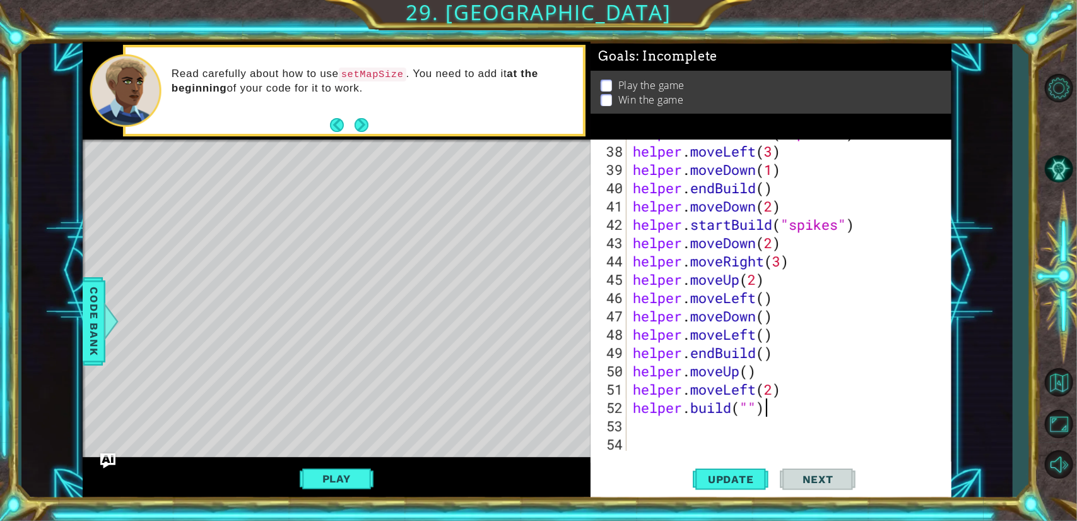
click at [771, 410] on div "helper . startBuild ( "spikes" ) helper . moveLeft ( 3 ) helper . moveDown ( 1 …" at bounding box center [787, 298] width 314 height 348
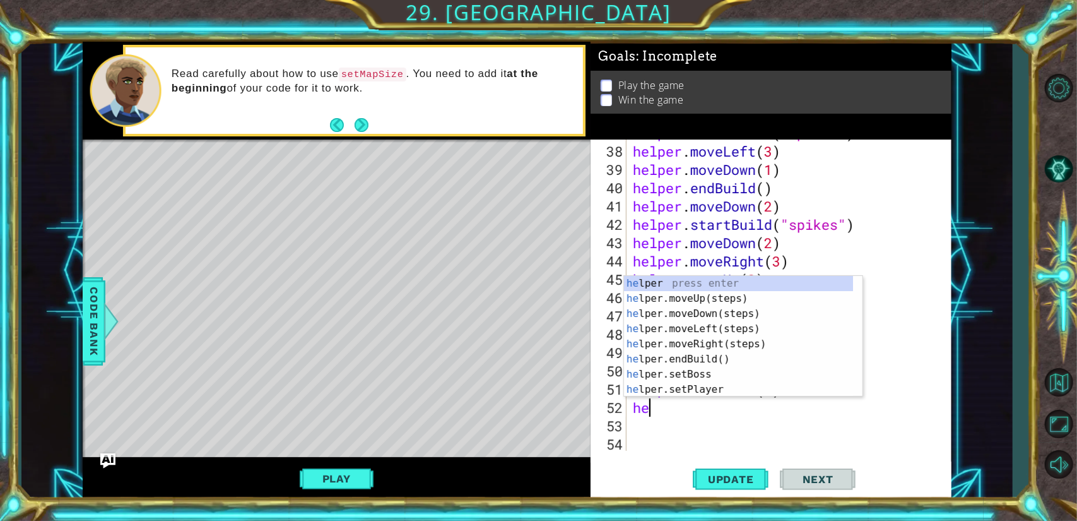
scroll to position [0, 0]
type textarea "h"
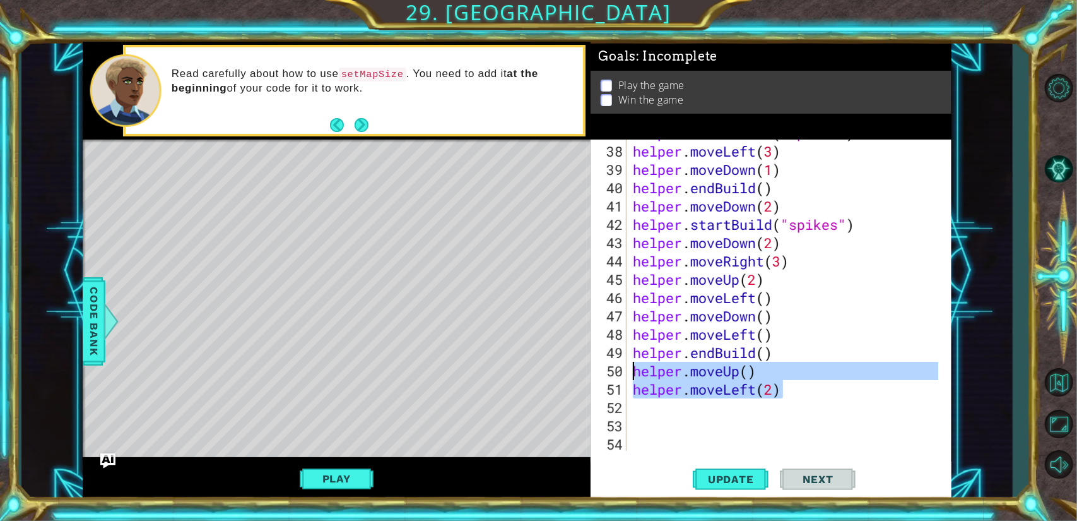
drag, startPoint x: 783, startPoint y: 393, endPoint x: 625, endPoint y: 368, distance: 159.1
click at [625, 368] on div "37 38 39 40 41 42 43 44 45 46 47 48 49 50 51 52 53 54 55 helper . startBuild ( …" at bounding box center [769, 294] width 357 height 311
type textarea "helper.moveUp() helper.moveLeft(2)"
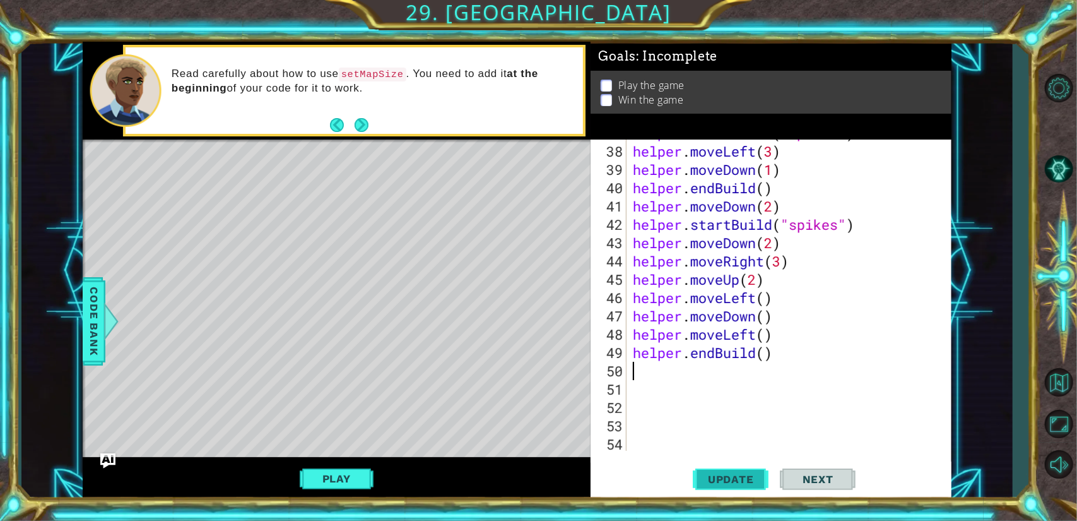
click at [721, 486] on button "Update" at bounding box center [731, 479] width 76 height 36
click at [363, 481] on button "Play" at bounding box center [337, 478] width 74 height 24
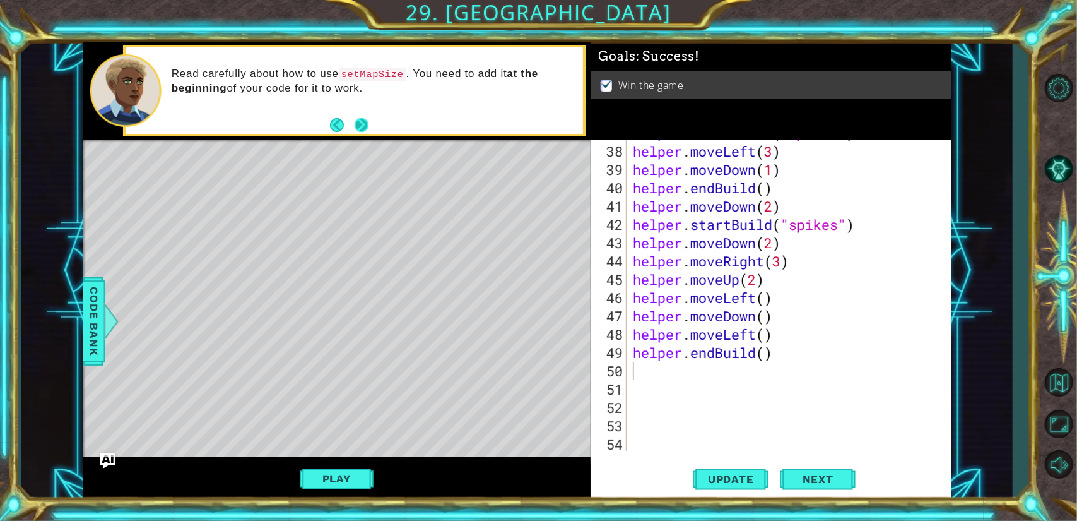
click at [365, 129] on button "Next" at bounding box center [362, 125] width 14 height 14
click at [726, 488] on button "Update" at bounding box center [731, 479] width 76 height 36
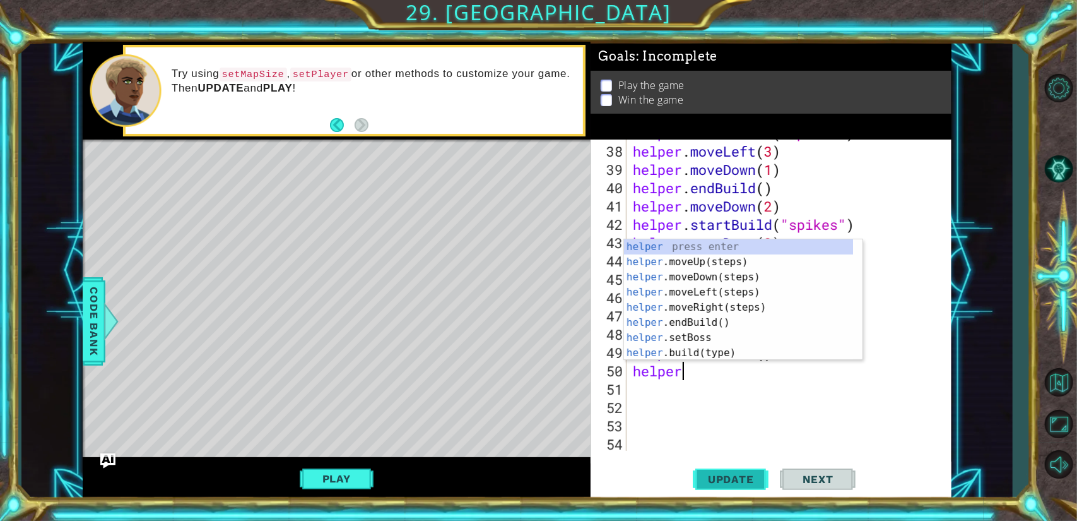
scroll to position [0, 1]
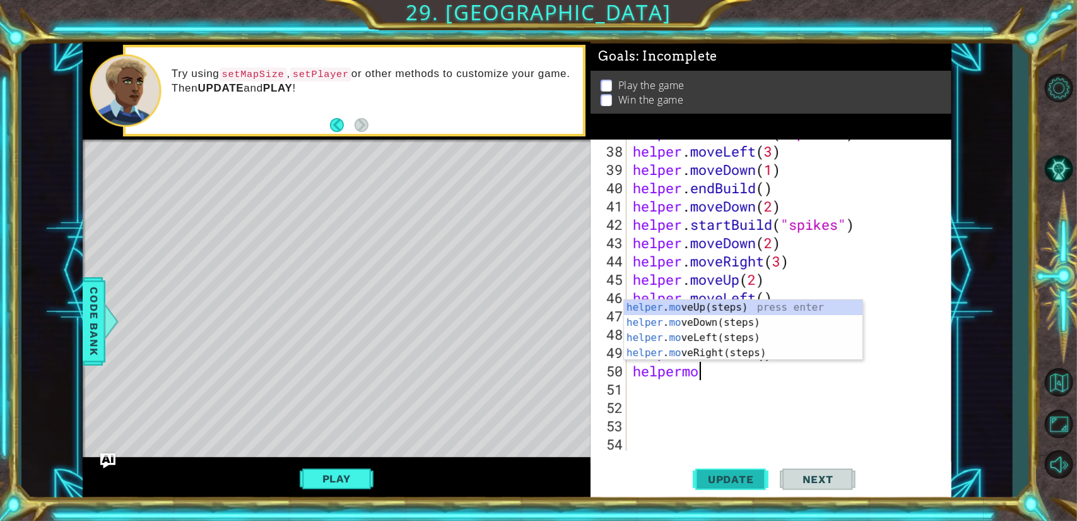
type textarea "helpermove"
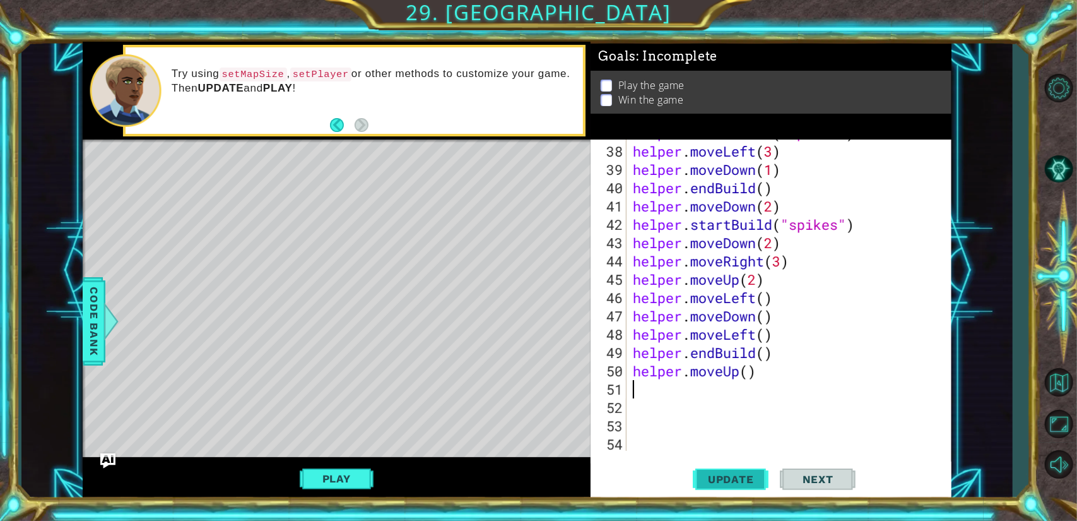
scroll to position [0, 0]
click at [750, 375] on div "helper . startBuild ( "spikes" ) helper . moveLeft ( 3 ) helper . moveDown ( 1 …" at bounding box center [787, 298] width 314 height 348
type textarea "helper.moveUp(2)"
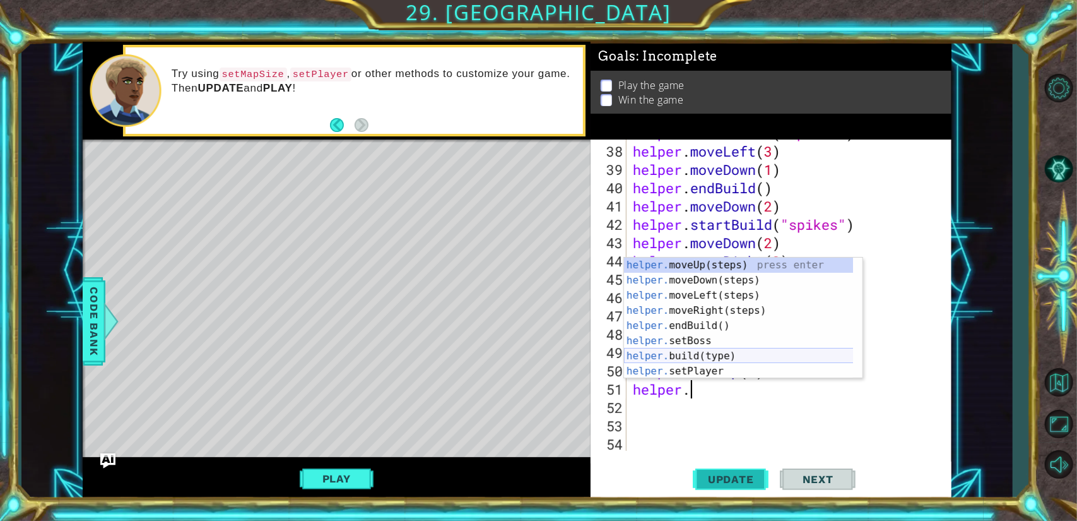
scroll to position [0, 2]
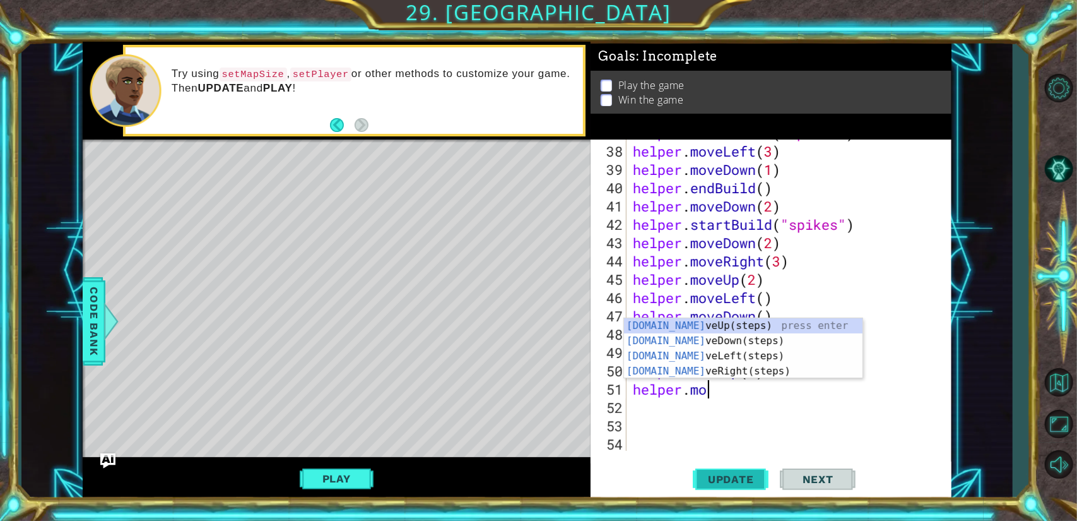
type textarea "[DOMAIN_NAME]"
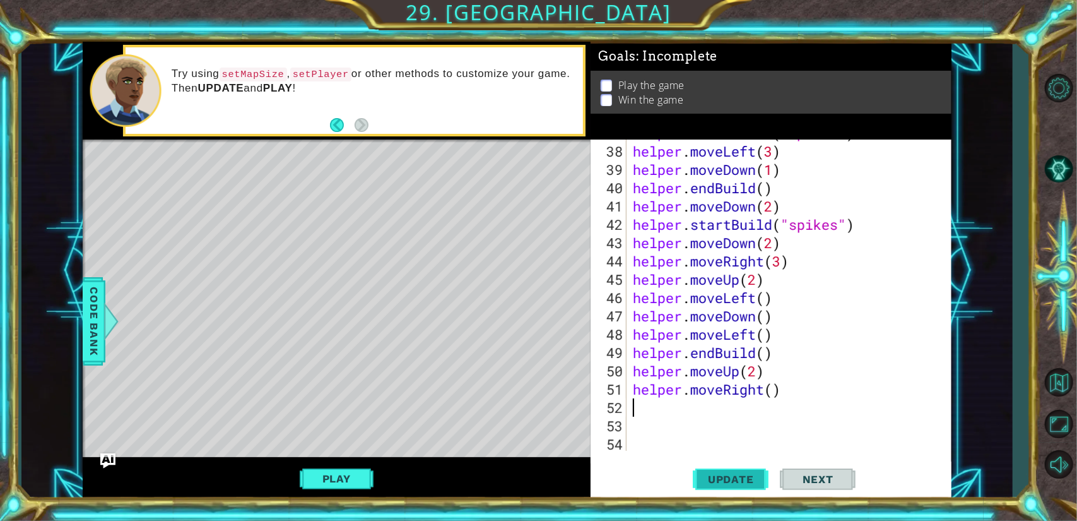
scroll to position [0, 0]
click at [773, 393] on div "helper . startBuild ( "spikes" ) helper . moveLeft ( 3 ) helper . moveDown ( 1 …" at bounding box center [787, 298] width 314 height 348
type textarea "helper.moveRight(2)"
type textarea "[DOMAIN_NAME]("switchblock")"
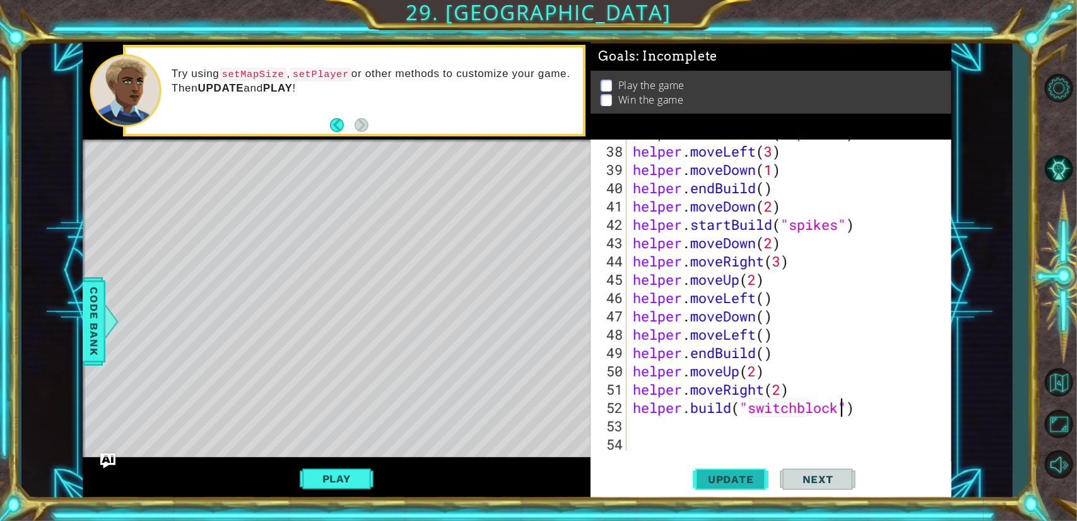
click at [706, 475] on span "Update" at bounding box center [730, 479] width 71 height 13
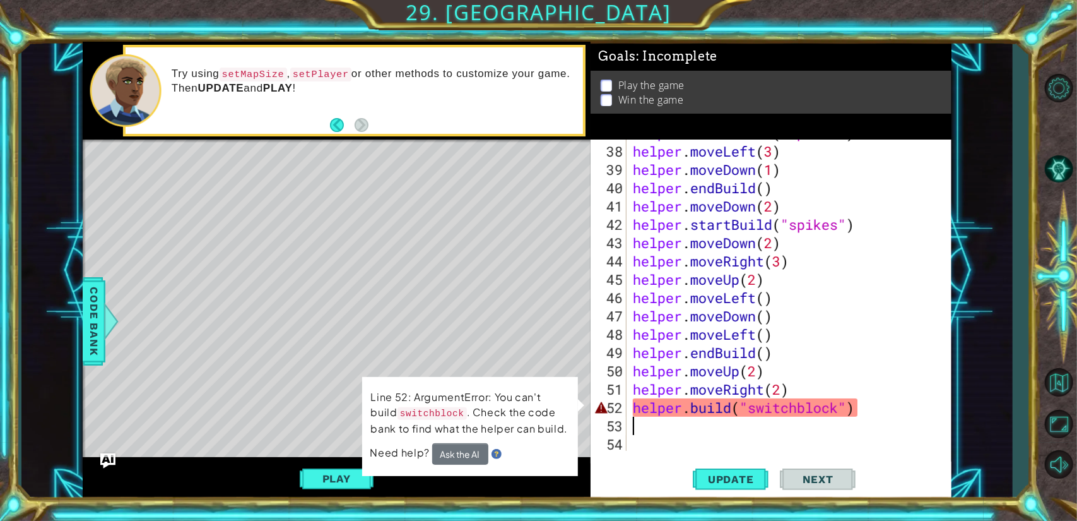
click at [805, 415] on div "helper . startBuild ( "spikes" ) helper . moveLeft ( 3 ) helper . moveDown ( 1 …" at bounding box center [787, 298] width 314 height 348
click at [806, 406] on div "helper . startBuild ( "spikes" ) helper . moveLeft ( 3 ) helper . moveDown ( 1 …" at bounding box center [787, 298] width 314 height 348
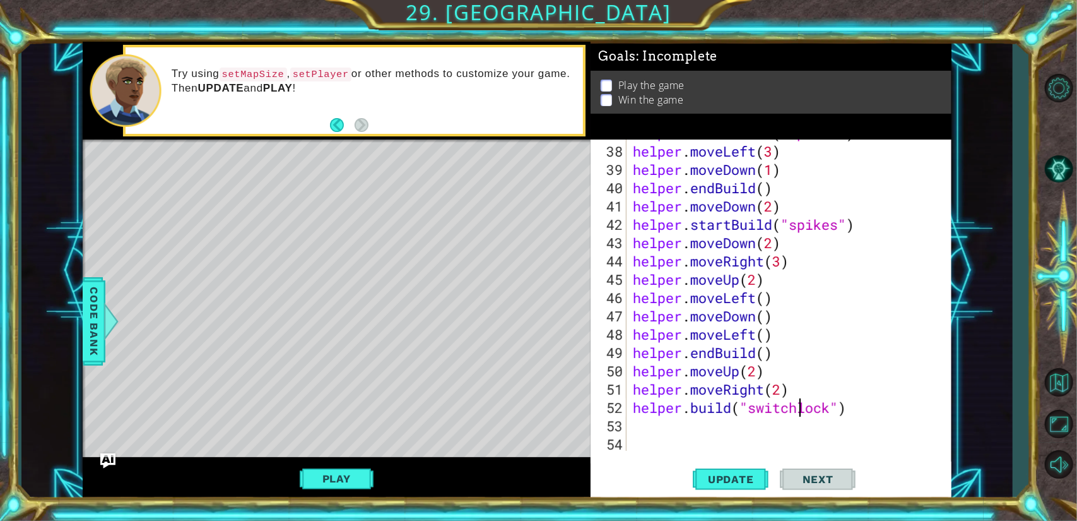
scroll to position [0, 8]
type textarea "[DOMAIN_NAME]("switchBlock")"
click at [731, 479] on span "Update" at bounding box center [730, 479] width 71 height 13
click at [661, 426] on div "helper . startBuild ( "spikes" ) helper . moveLeft ( 3 ) helper . moveDown ( 1 …" at bounding box center [787, 298] width 314 height 348
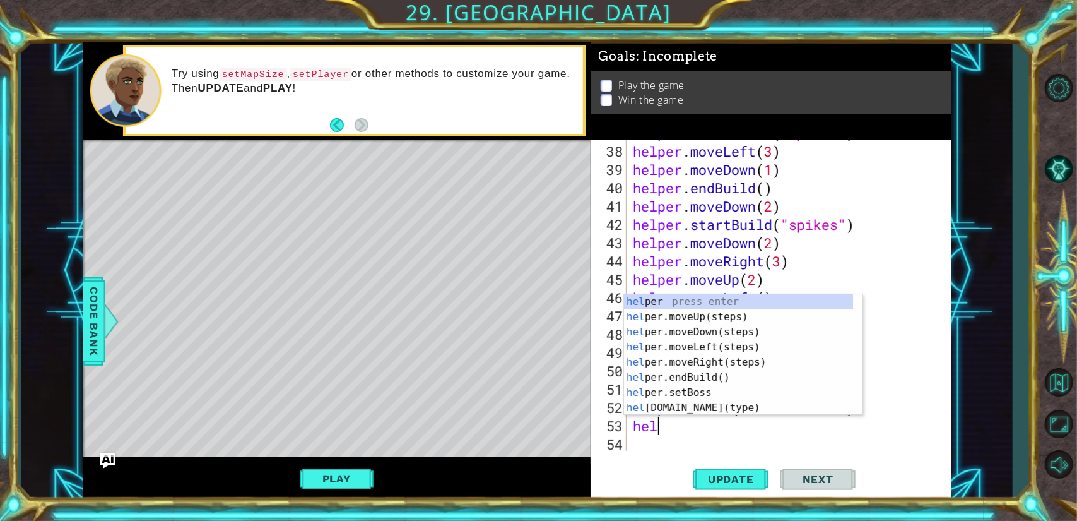
type textarea "helper"
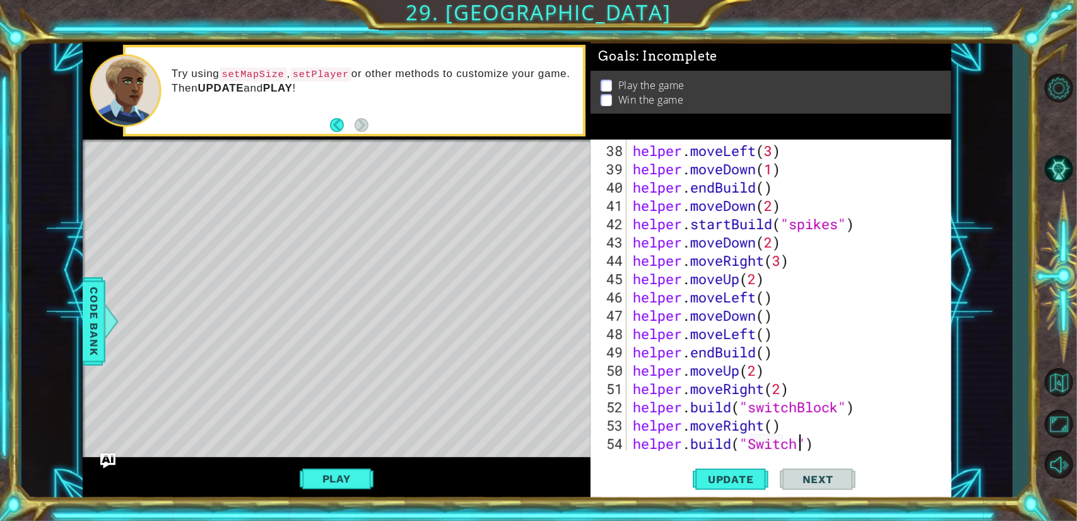
scroll to position [0, 8]
type textarea "[DOMAIN_NAME]("SwitchBlock")"
click at [753, 471] on button "Update" at bounding box center [731, 479] width 76 height 36
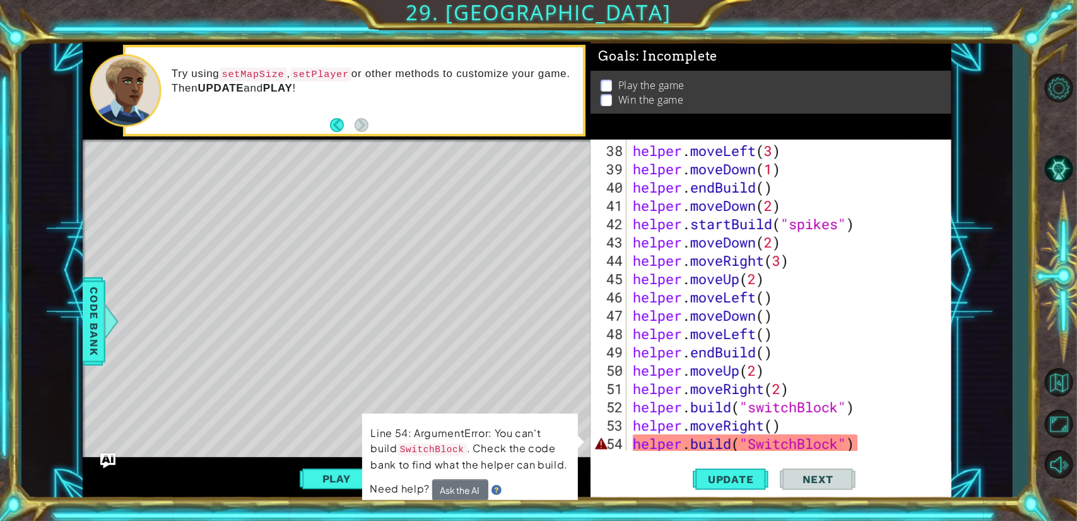
click at [842, 446] on div "helper . moveLeft ( 3 ) helper . moveDown ( 1 ) helper . endBuild ( ) helper . …" at bounding box center [787, 315] width 314 height 348
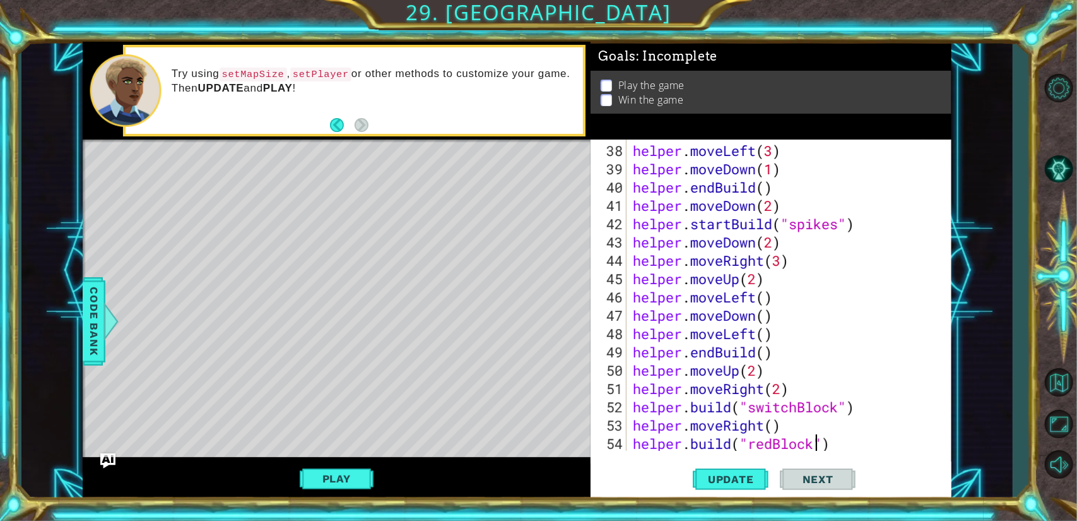
scroll to position [0, 8]
type textarea "[DOMAIN_NAME]("redBlock")"
click at [718, 488] on button "Update" at bounding box center [731, 479] width 76 height 36
click at [350, 485] on button "Play" at bounding box center [337, 478] width 74 height 24
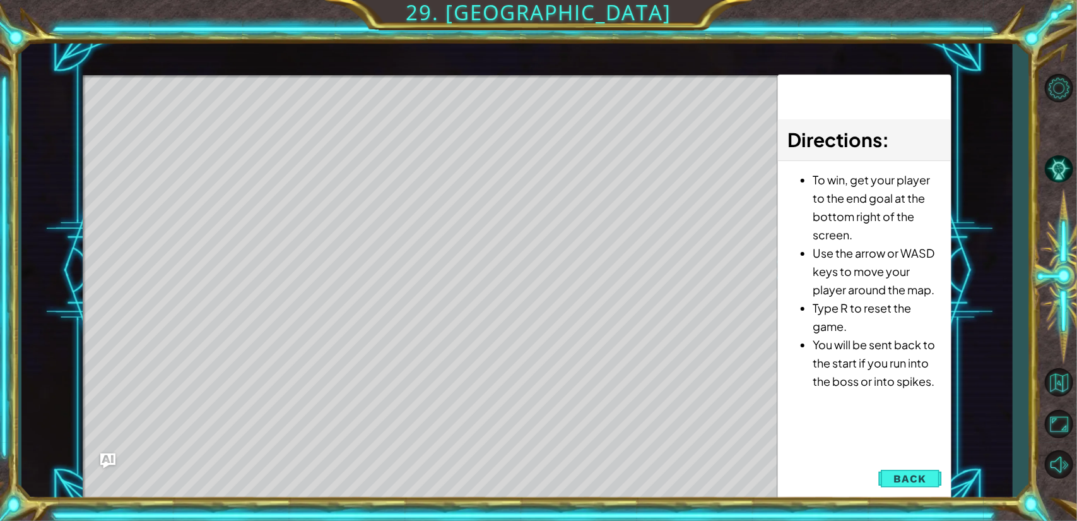
click at [316, 298] on div "Level Map" at bounding box center [374, 261] width 583 height 372
click at [886, 476] on button "Back" at bounding box center [910, 478] width 64 height 25
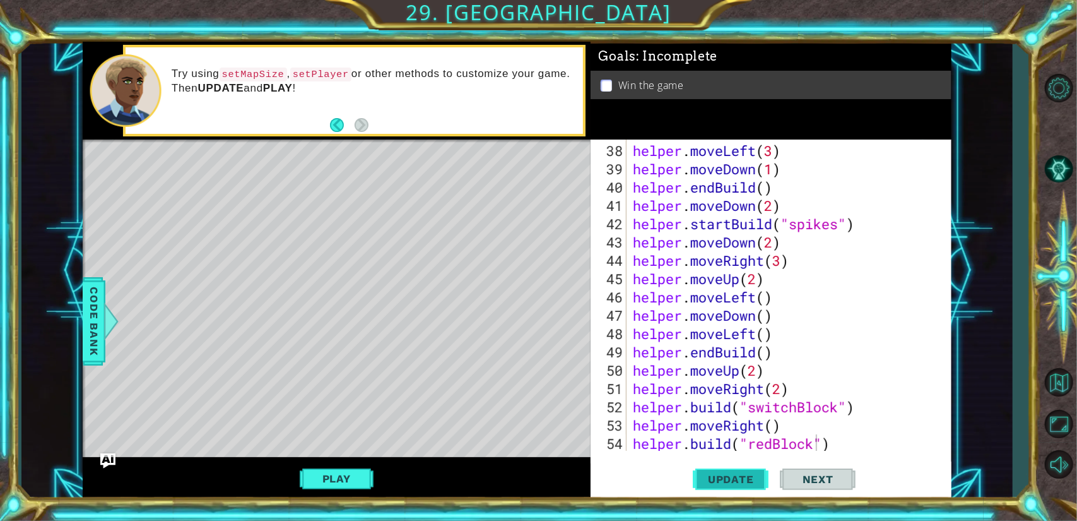
click at [723, 483] on span "Update" at bounding box center [730, 479] width 71 height 13
click at [350, 478] on button "Play" at bounding box center [337, 478] width 74 height 24
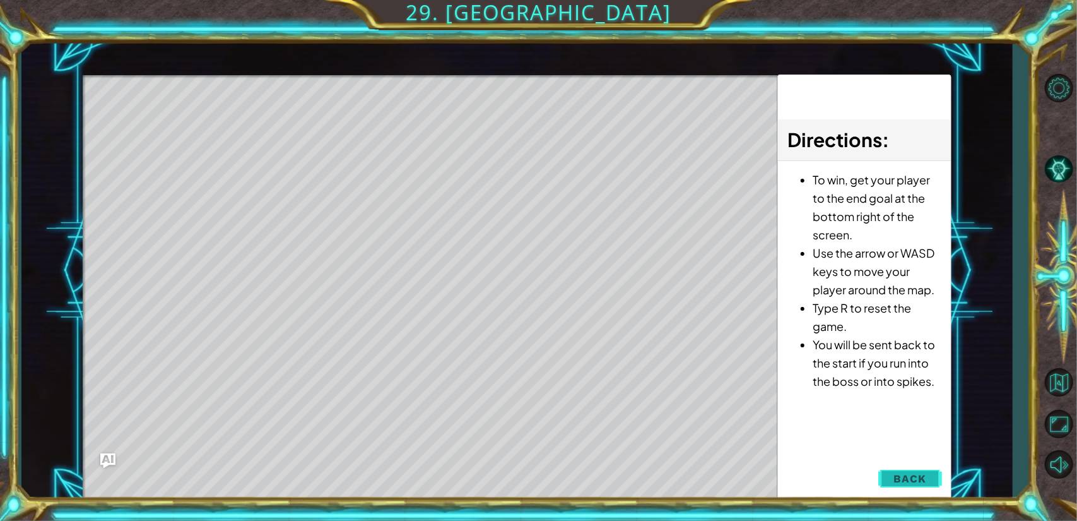
click at [901, 478] on span "Back" at bounding box center [910, 478] width 32 height 13
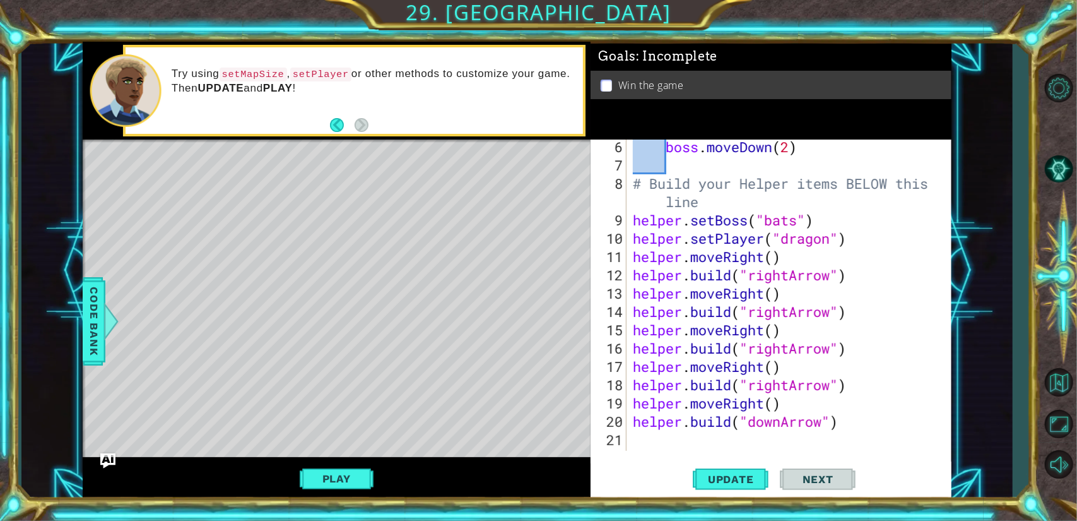
scroll to position [112, 0]
click at [637, 444] on div "boss . moveDown ( 2 ) # Build your Helper items BELOW this line helper . setBos…" at bounding box center [787, 313] width 314 height 348
click at [716, 477] on span "Update" at bounding box center [730, 479] width 71 height 13
click at [350, 479] on button "Play" at bounding box center [337, 478] width 74 height 24
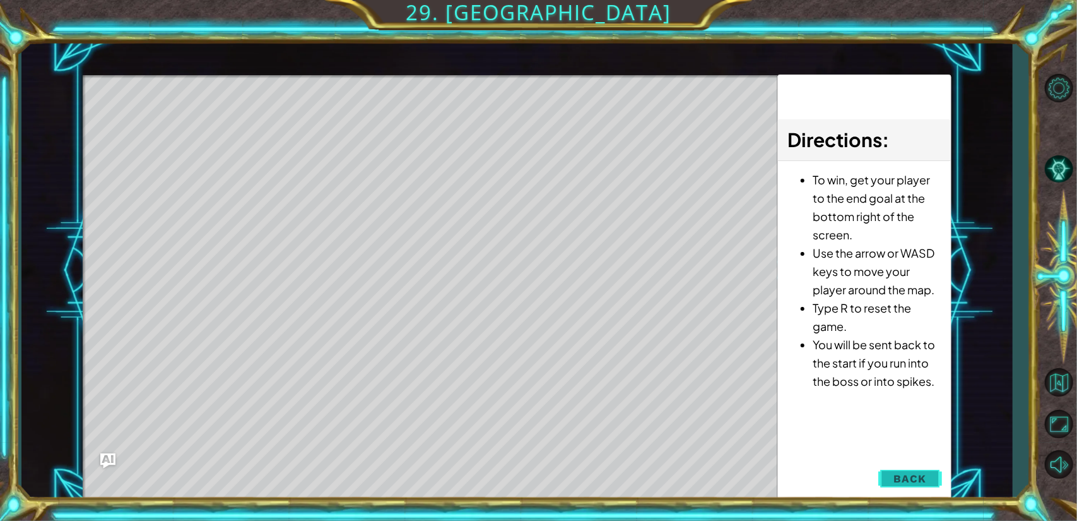
click at [901, 476] on span "Back" at bounding box center [910, 478] width 32 height 13
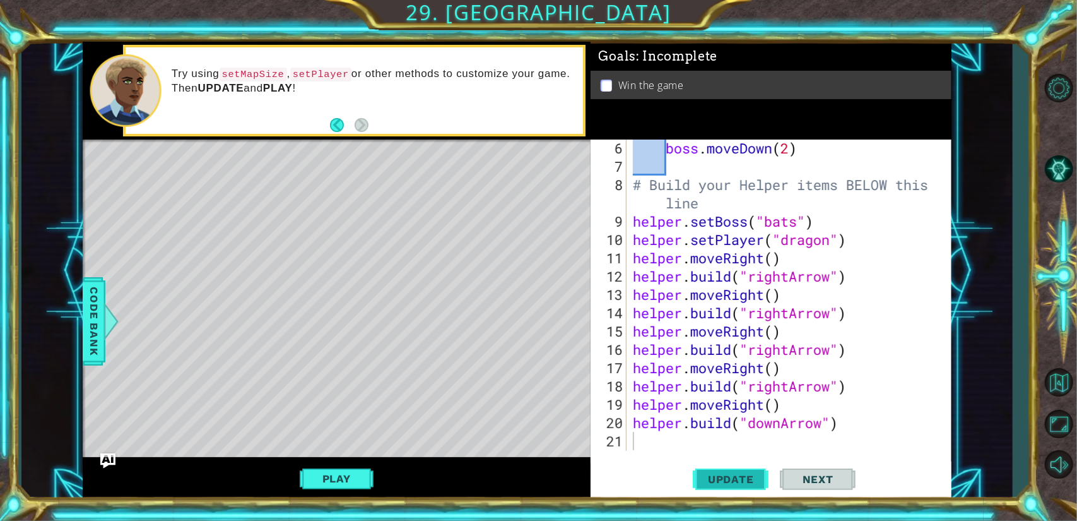
click at [742, 477] on span "Update" at bounding box center [730, 479] width 71 height 13
click at [334, 479] on button "Play" at bounding box center [337, 478] width 74 height 24
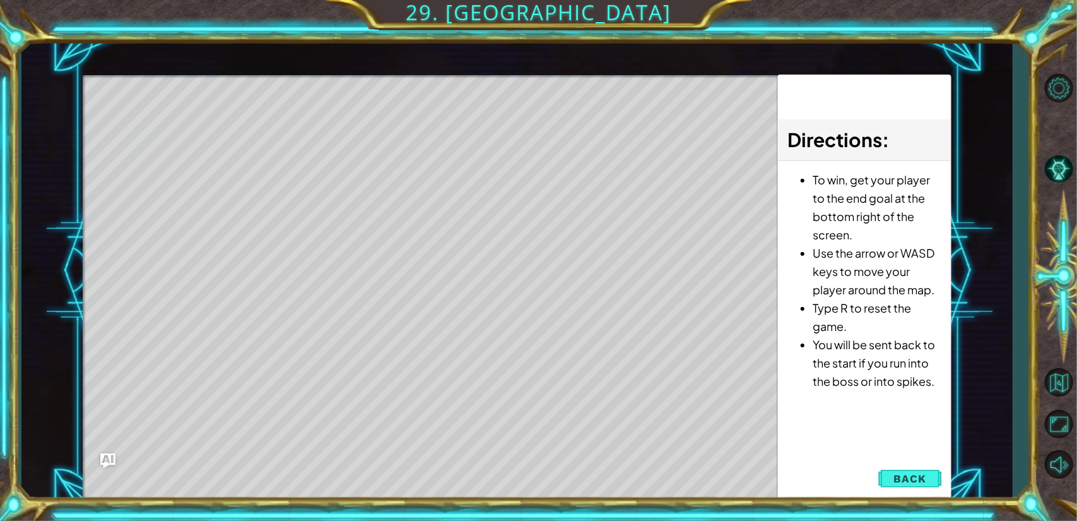
click at [892, 473] on button "Back" at bounding box center [910, 478] width 64 height 25
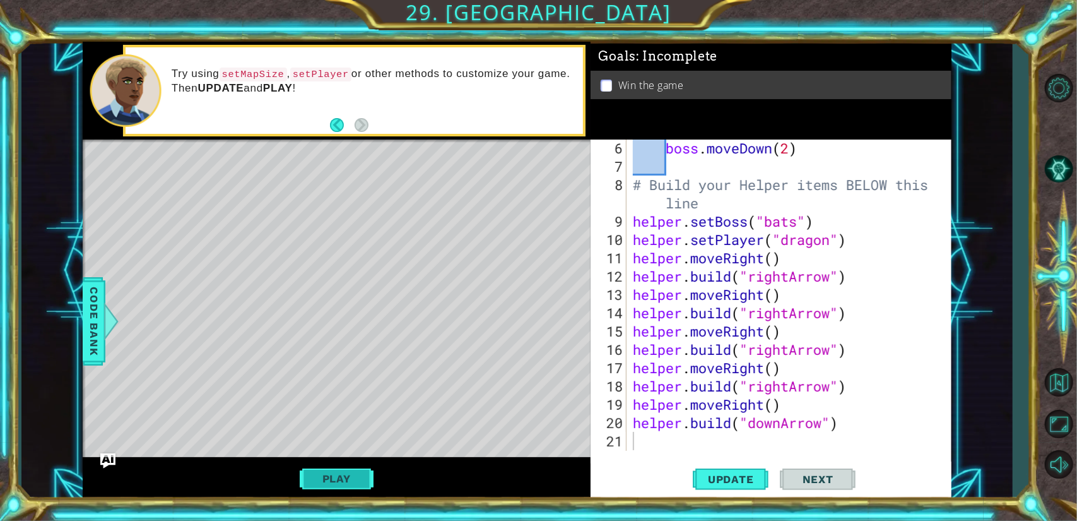
click at [328, 485] on button "Play" at bounding box center [337, 478] width 74 height 24
